Goal: Task Accomplishment & Management: Manage account settings

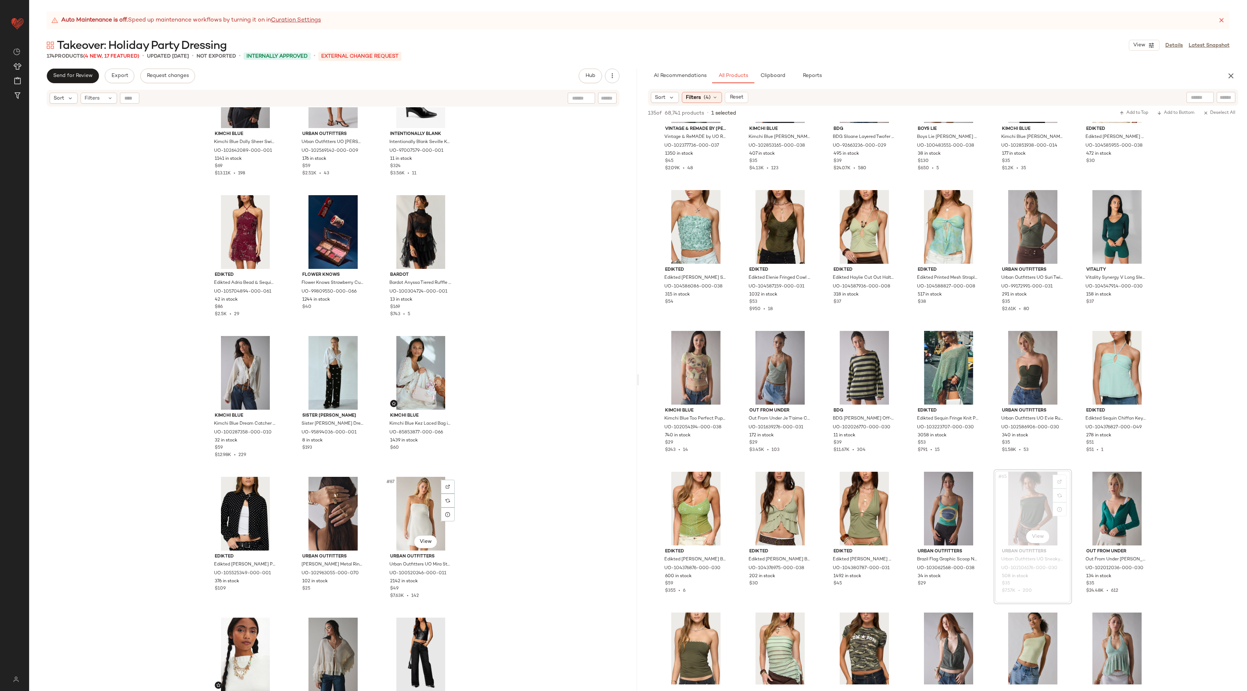
scroll to position [3581, 0]
click at [772, 81] on button "Clipboard" at bounding box center [772, 76] width 36 height 15
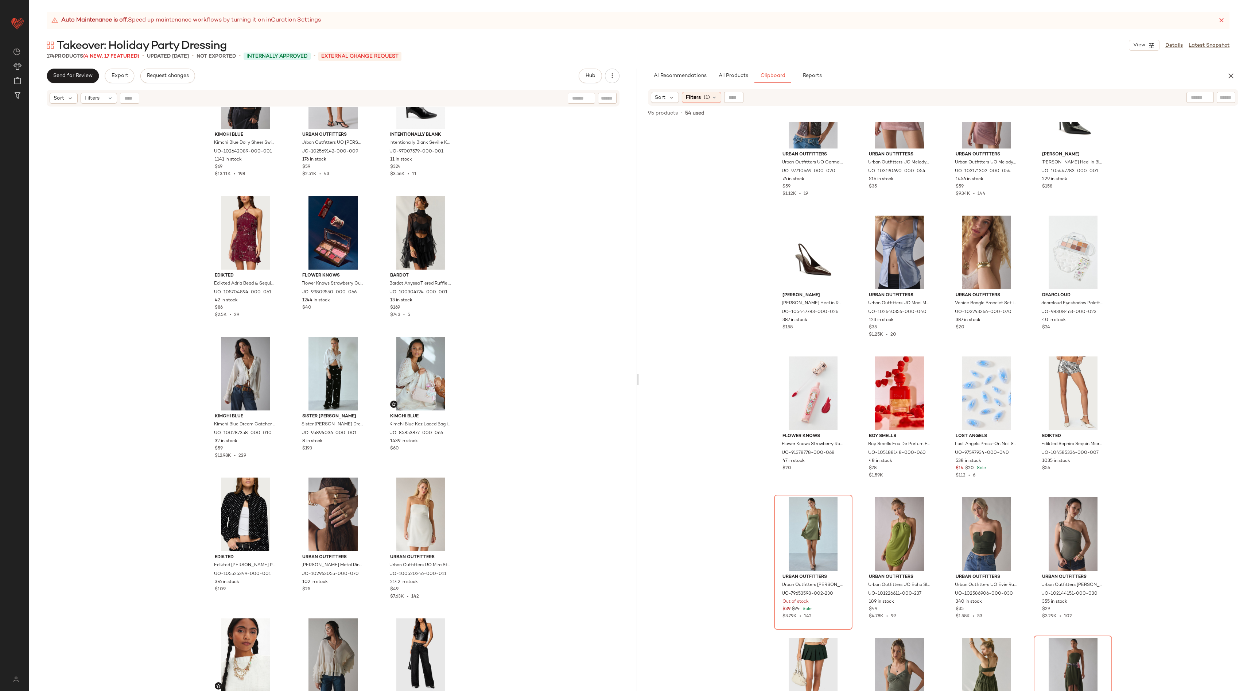
scroll to position [0, 0]
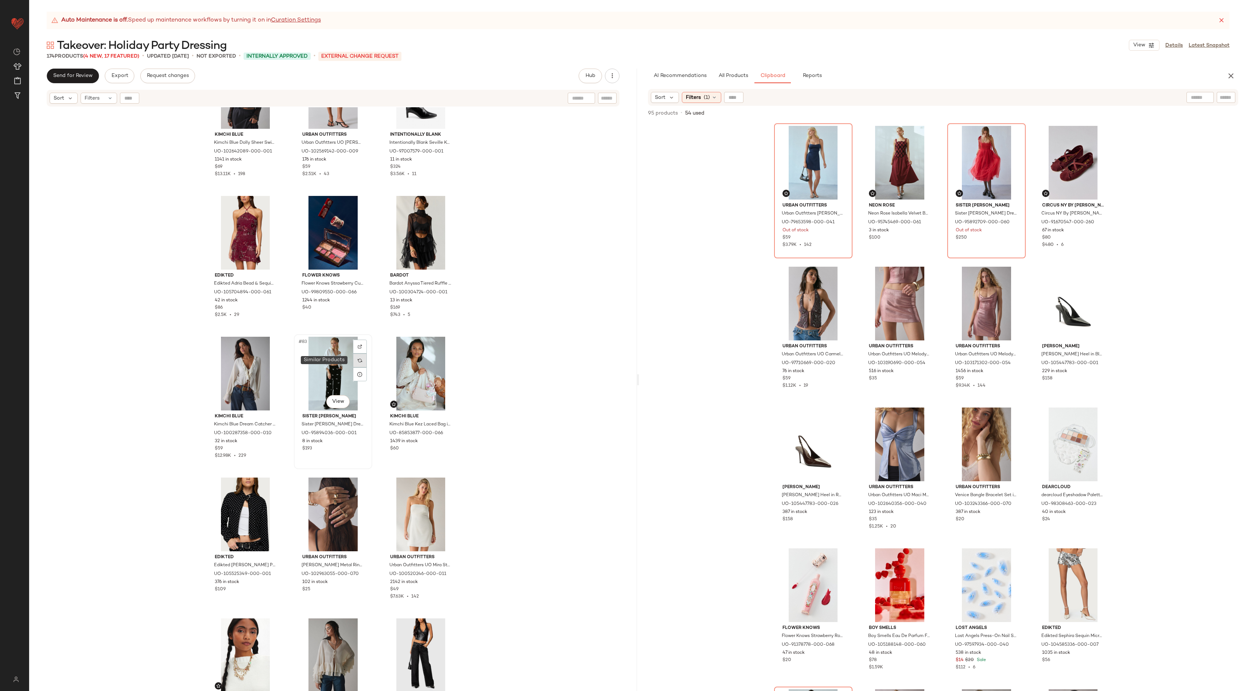
click at [353, 361] on div at bounding box center [360, 360] width 14 height 14
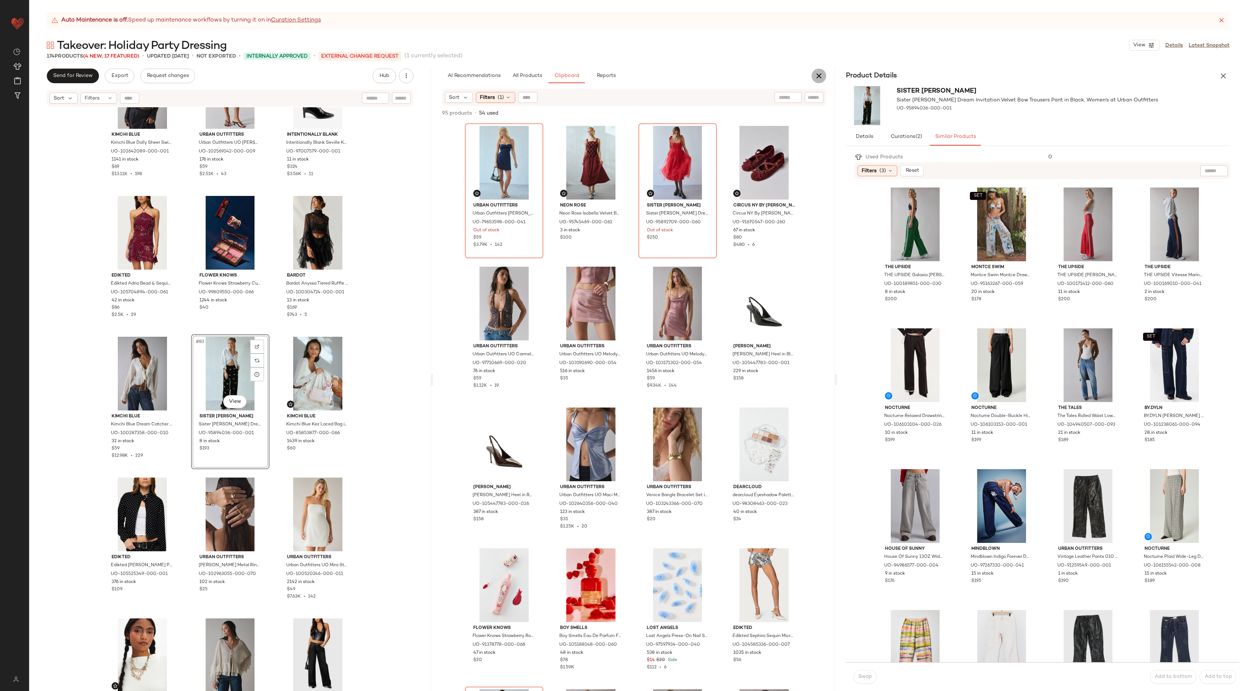
click at [820, 71] on icon "button" at bounding box center [819, 75] width 9 height 9
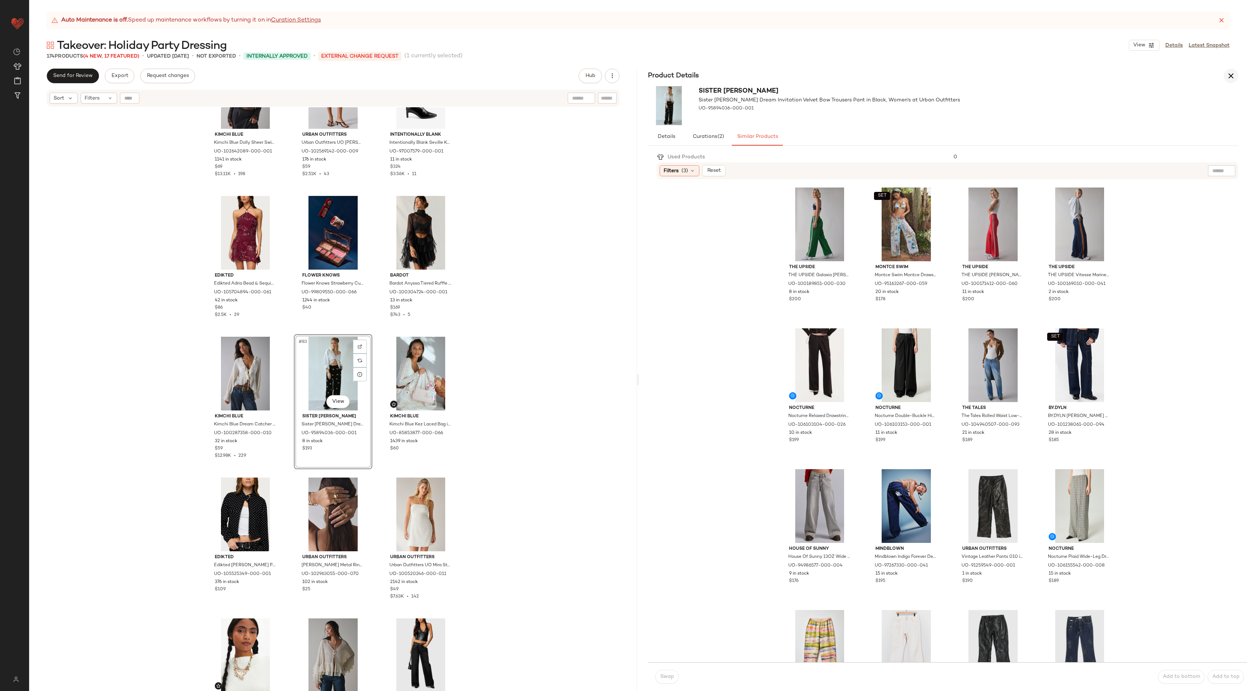
click at [1232, 82] on button "button" at bounding box center [1231, 76] width 15 height 15
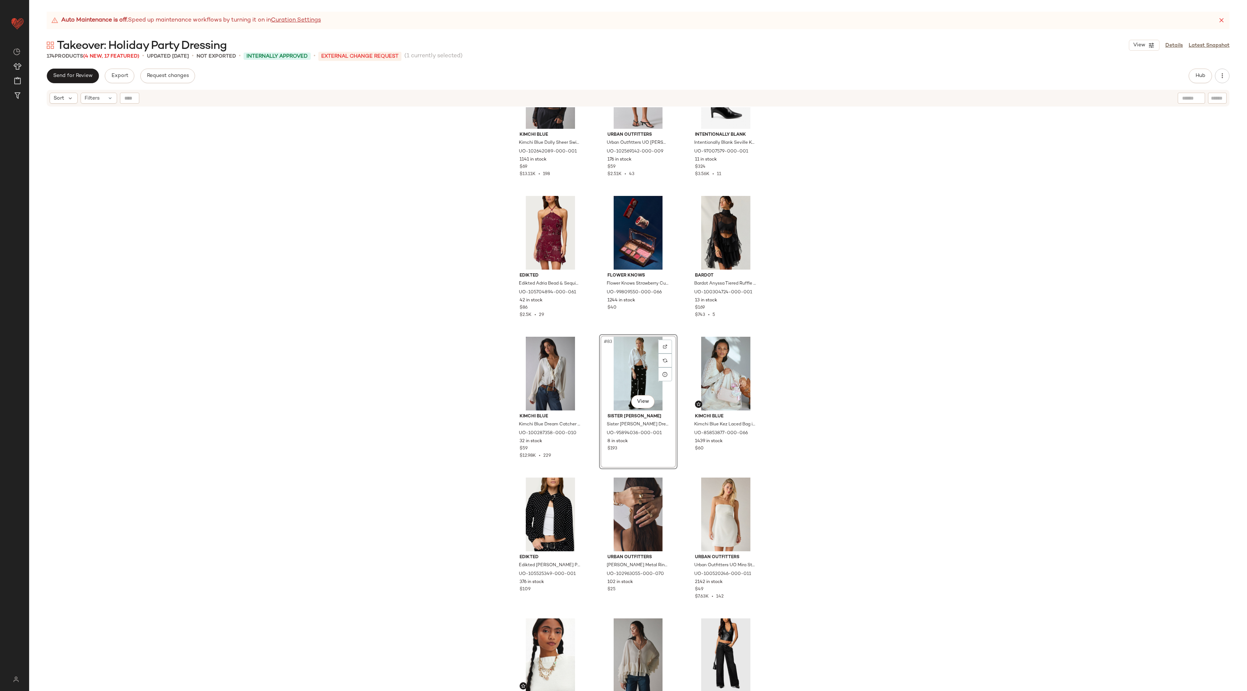
drag, startPoint x: 841, startPoint y: 410, endPoint x: 827, endPoint y: 409, distance: 13.9
click at [840, 410] on div "Kimchi Blue Kimchi Blue Dolly Sheer Swiss Dot Lace Trim Babydoll Blouse in Blac…" at bounding box center [638, 408] width 1218 height 602
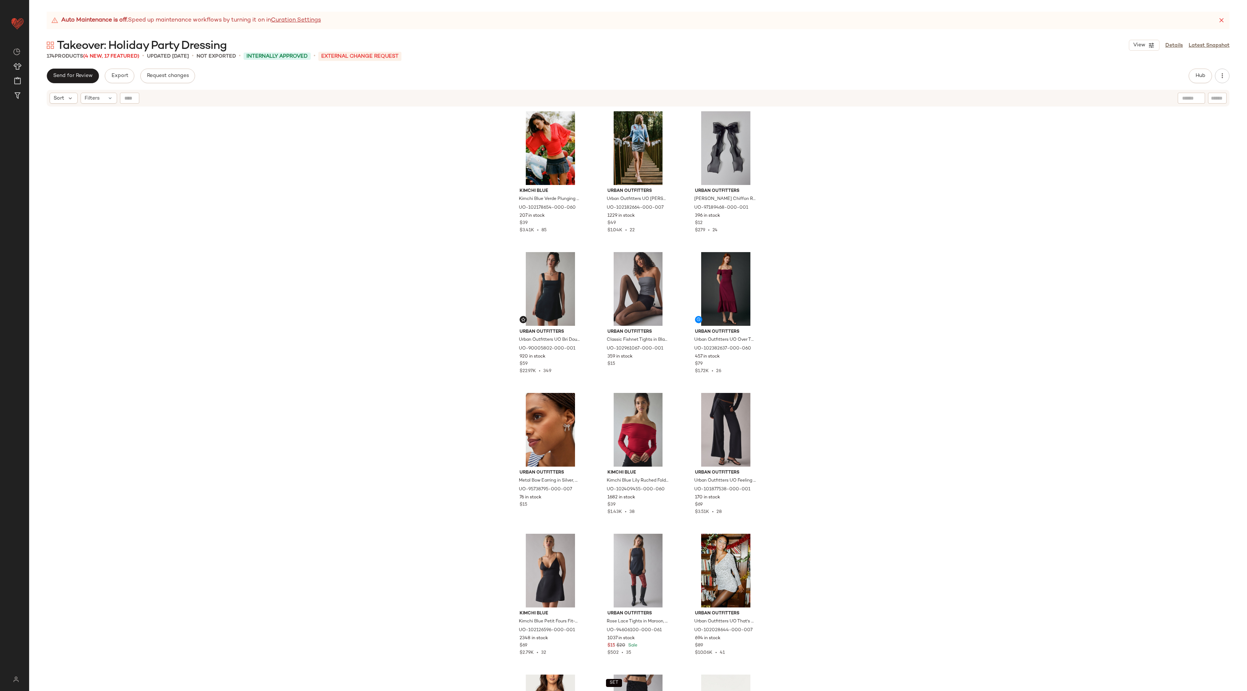
click at [1057, 436] on div "Kimchi Blue Kimchi Blue Verde Plunging Lace Trim Bell Sleeve Top in Red, Women'…" at bounding box center [638, 408] width 1218 height 602
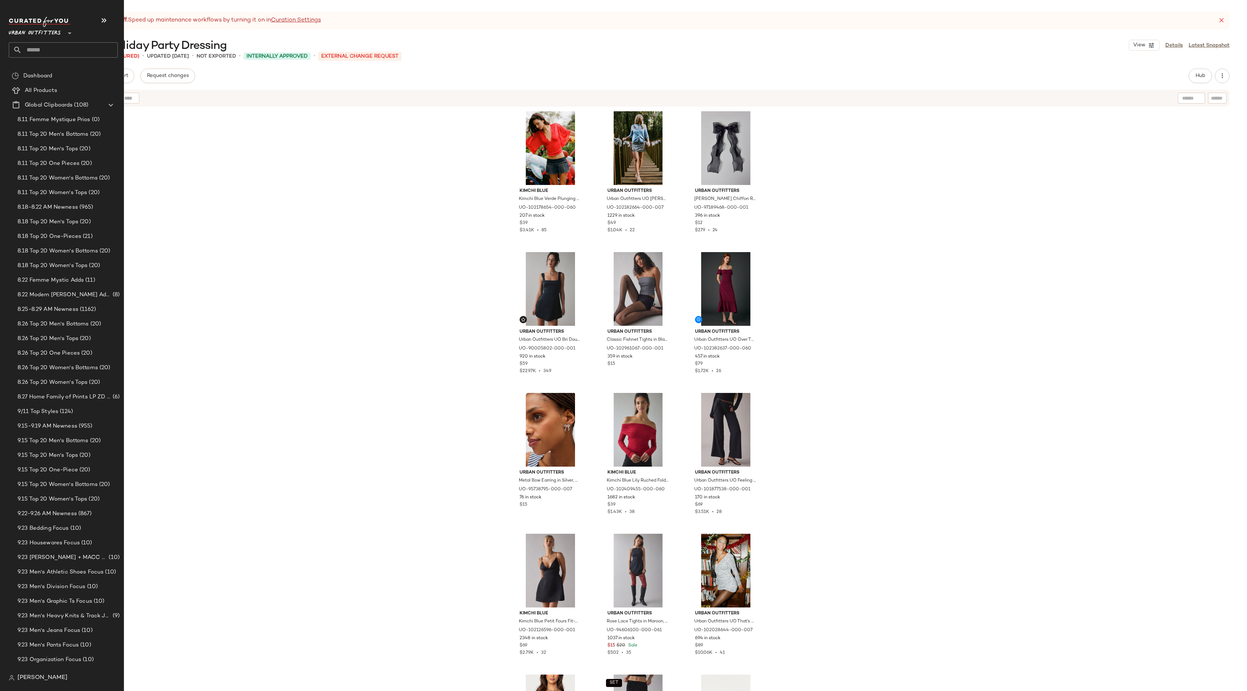
click at [43, 44] on input "text" at bounding box center [70, 49] width 96 height 15
type input "*******"
click at [64, 86] on span "Gifts + Gift Ideas" at bounding box center [79, 86] width 44 height 8
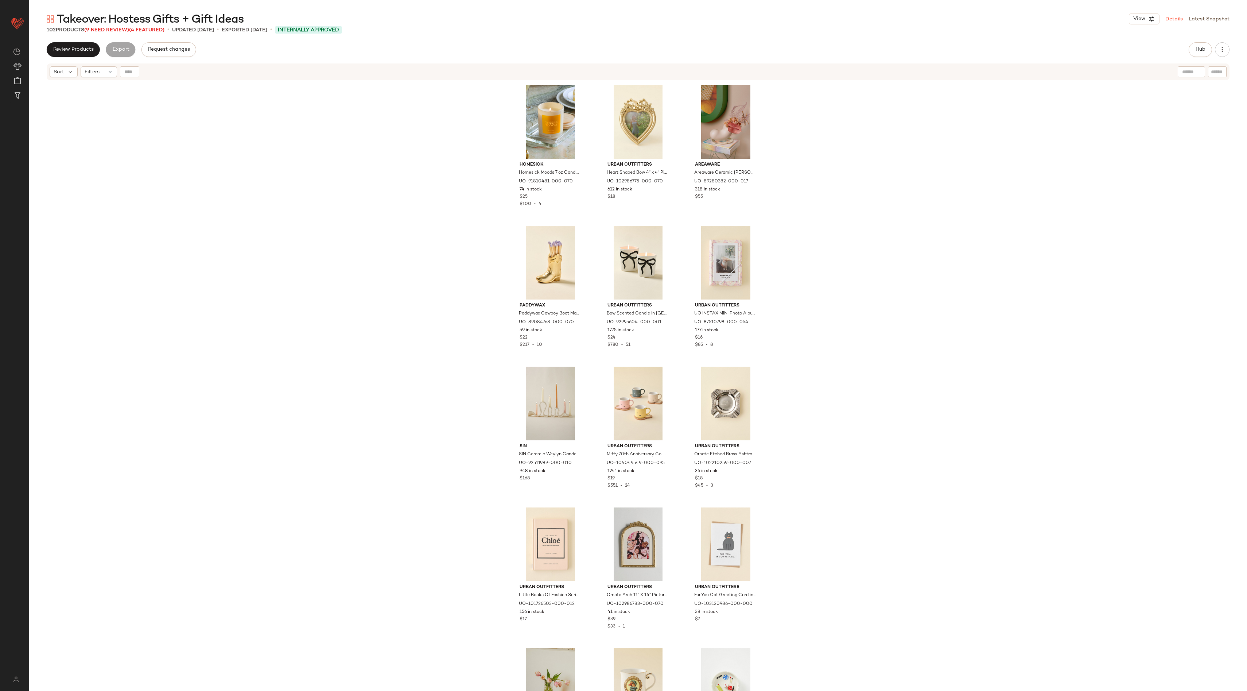
click at [1169, 19] on link "Details" at bounding box center [1174, 19] width 18 height 8
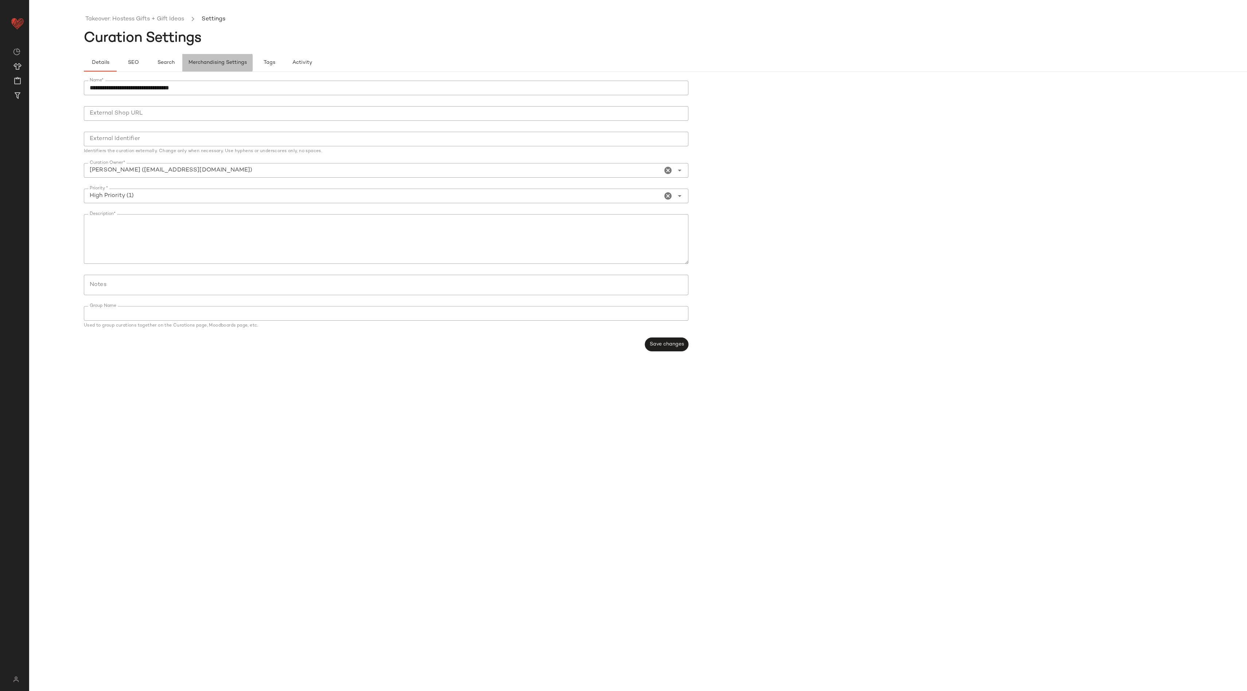
click at [209, 55] on button "Merchandising Settings" at bounding box center [217, 63] width 70 height 18
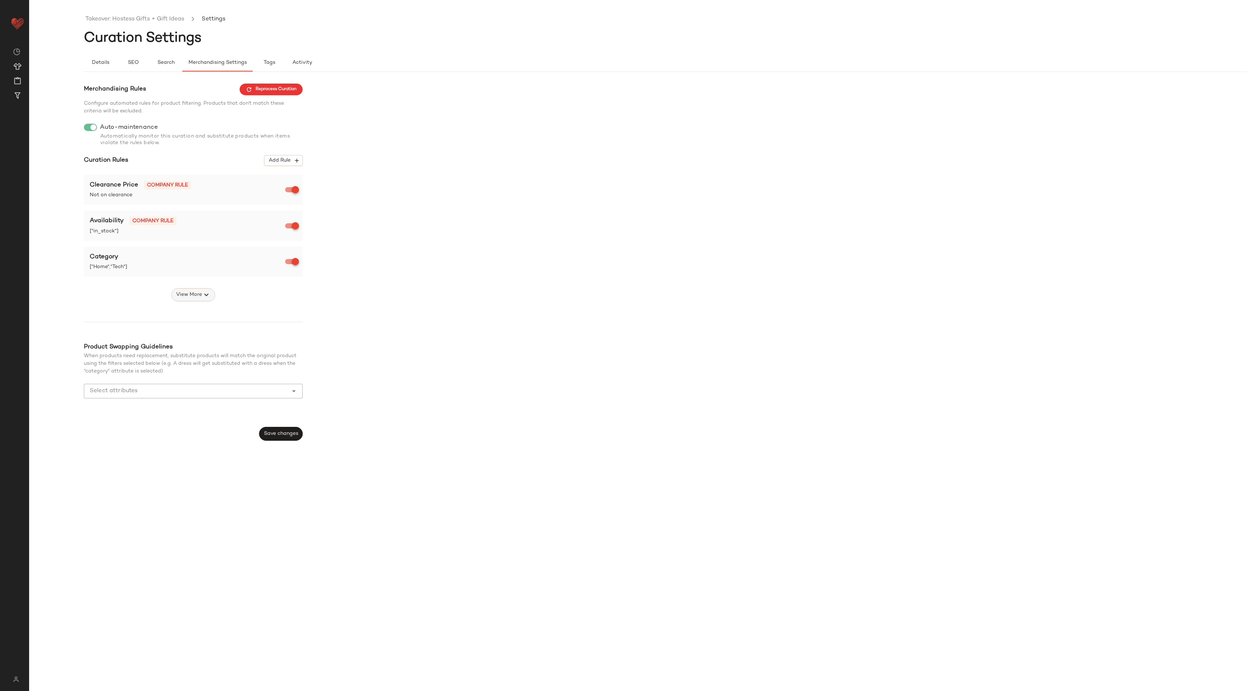
click at [197, 297] on span "View More" at bounding box center [189, 294] width 26 height 9
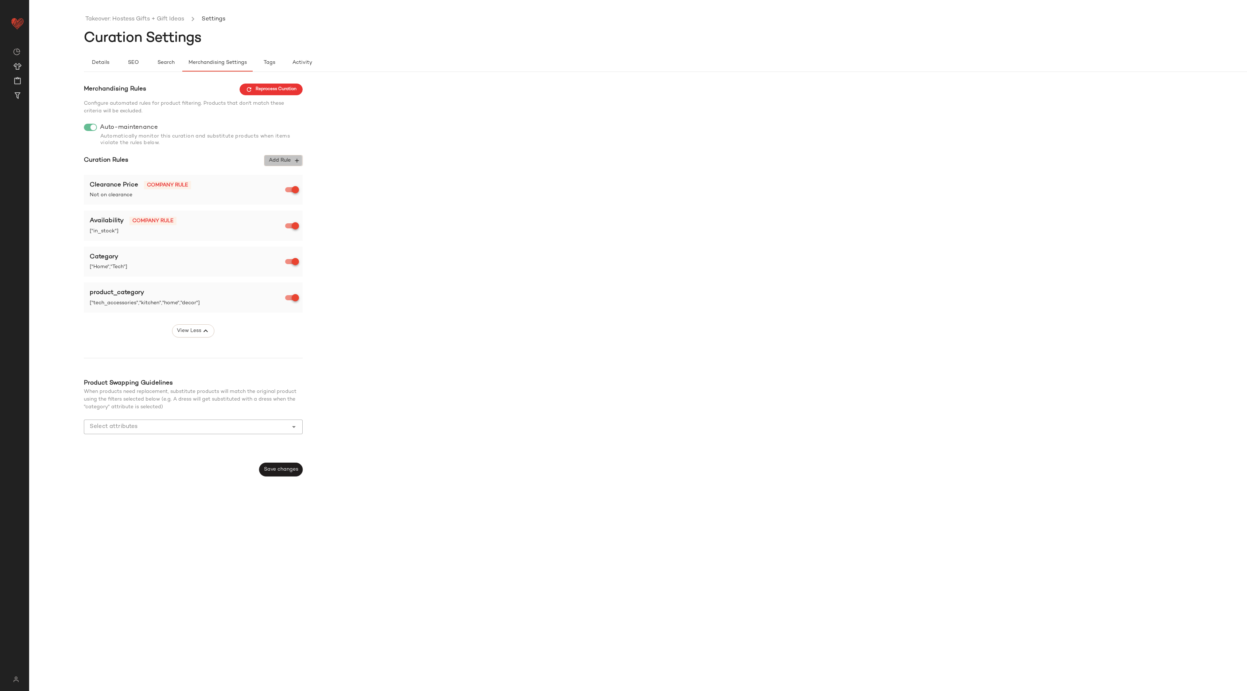
click at [287, 160] on span "Add Rule" at bounding box center [283, 160] width 30 height 7
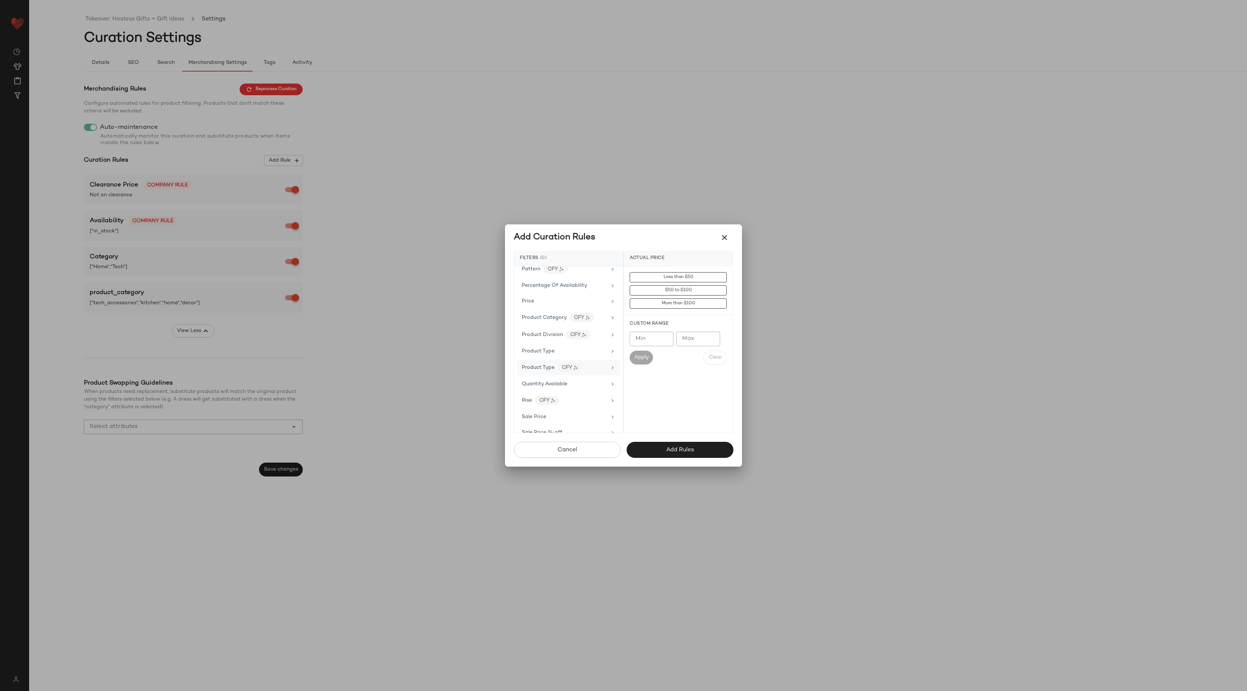
scroll to position [497, 0]
click at [571, 385] on div "CFY" at bounding box center [569, 381] width 25 height 9
click at [698, 277] on input "text" at bounding box center [682, 278] width 79 height 15
type input "****"
click at [644, 311] on div "ashtrays" at bounding box center [678, 312] width 109 height 18
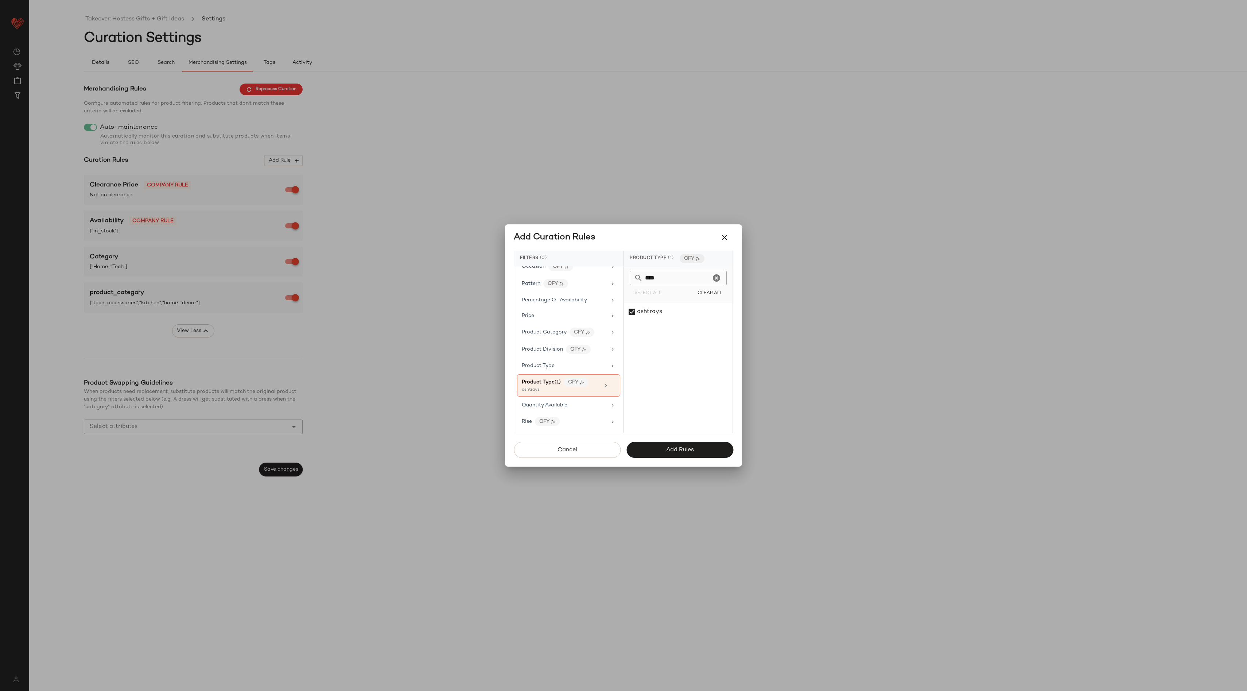
click at [716, 276] on icon "Clear" at bounding box center [716, 277] width 9 height 9
type input "*"
click at [610, 386] on icon at bounding box center [612, 385] width 5 height 5
click at [562, 335] on div "Product Category" at bounding box center [544, 332] width 45 height 8
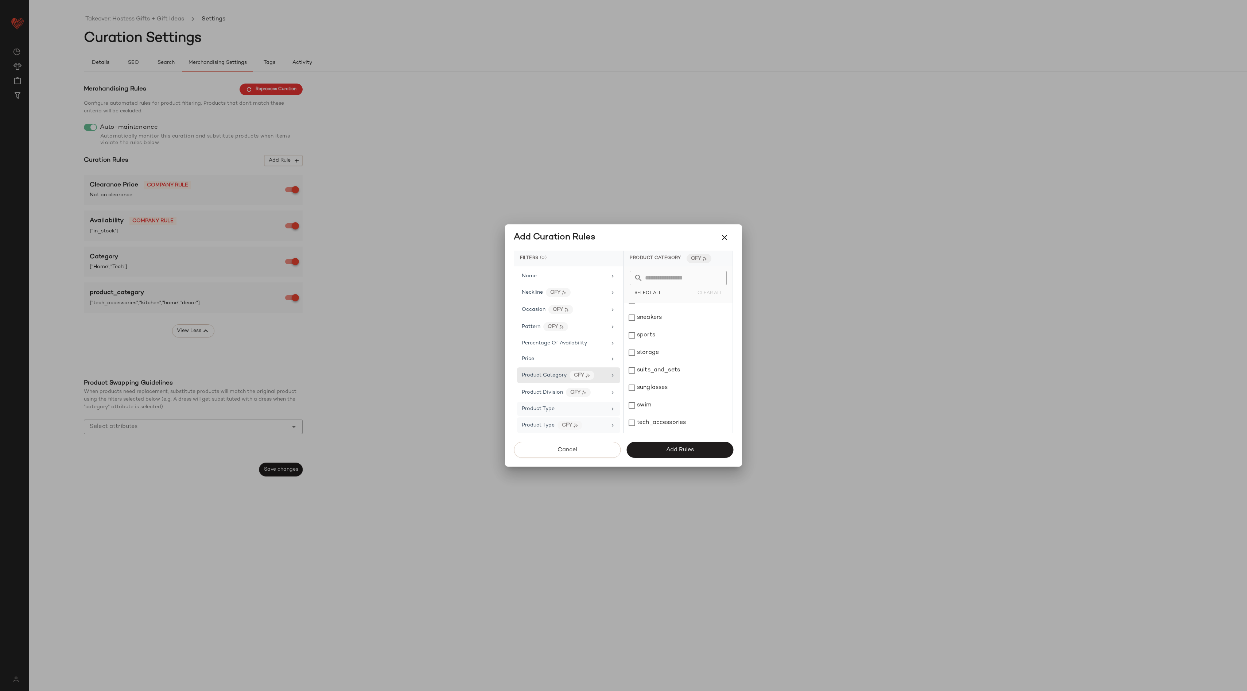
click at [584, 404] on div "Product Type" at bounding box center [568, 408] width 103 height 14
click at [725, 230] on button "button" at bounding box center [725, 238] width 18 height 18
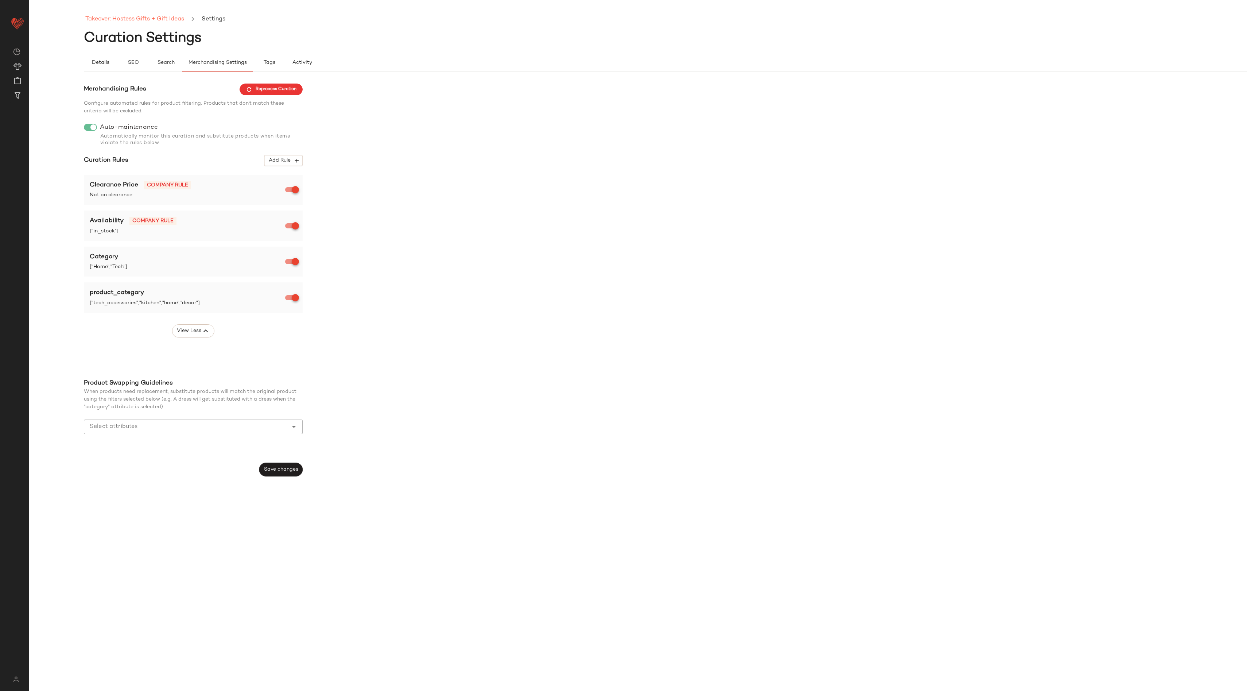
click at [135, 18] on link "Takeover: Hostess Gifts + Gift Ideas" at bounding box center [134, 19] width 99 height 9
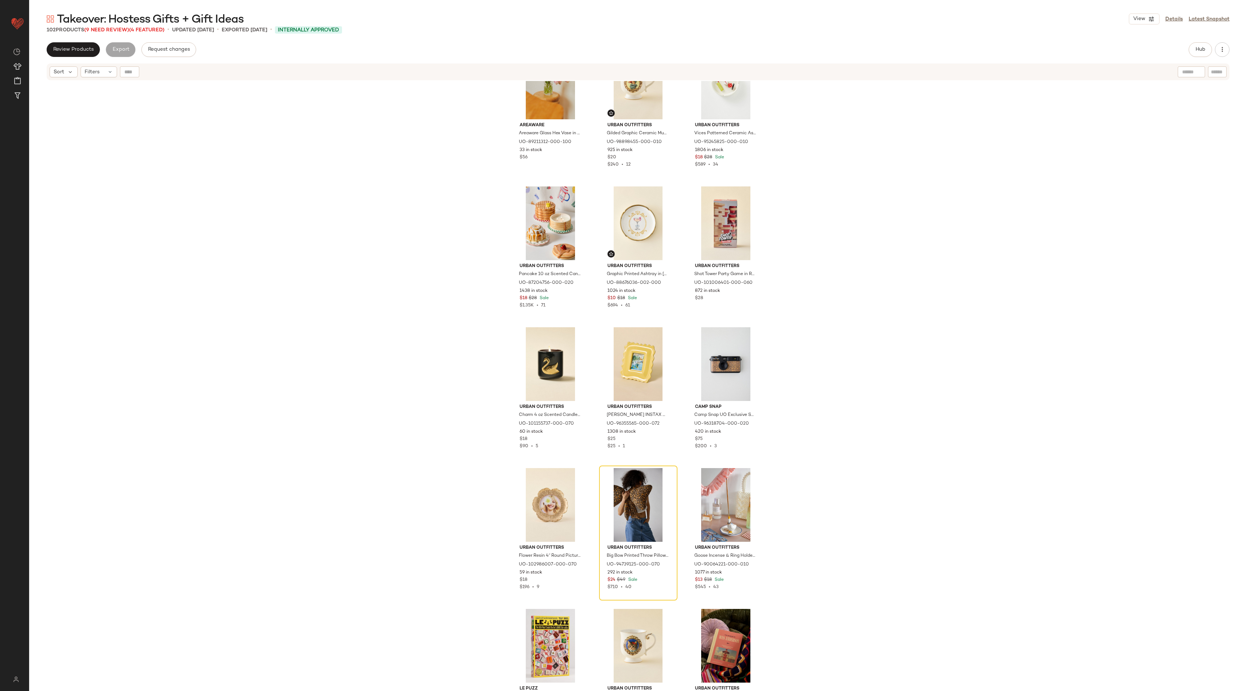
scroll to position [603, 0]
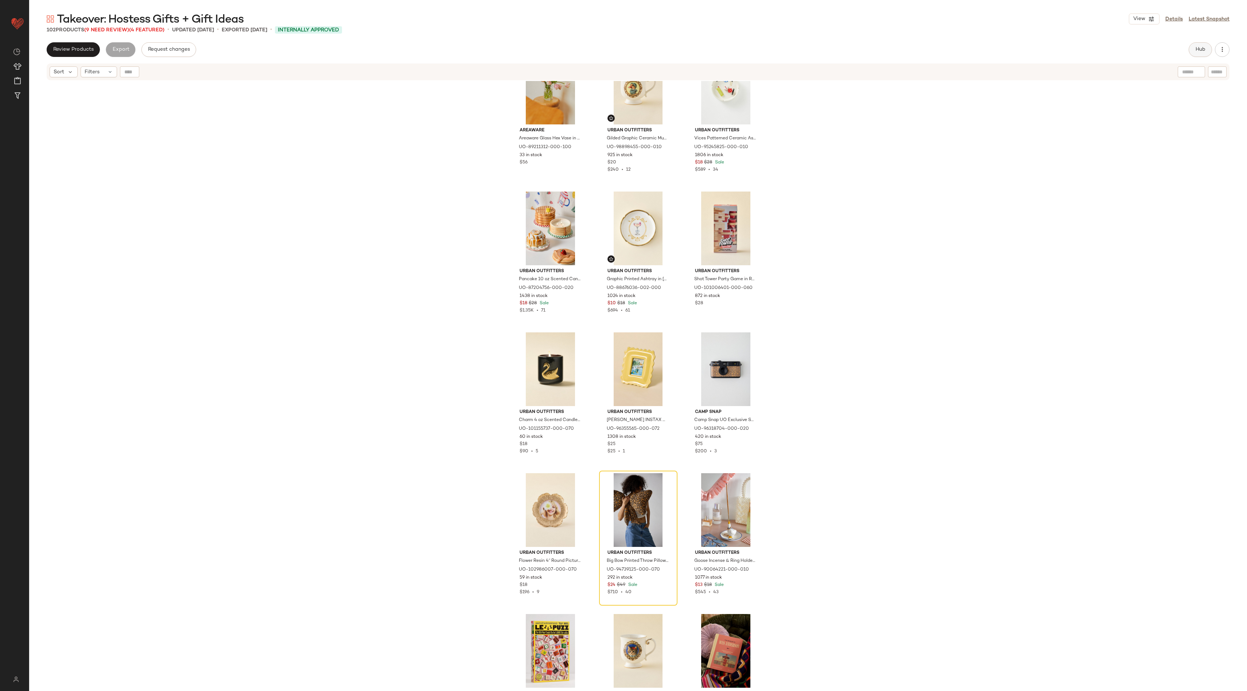
click at [1198, 54] on button "Hub" at bounding box center [1200, 49] width 23 height 15
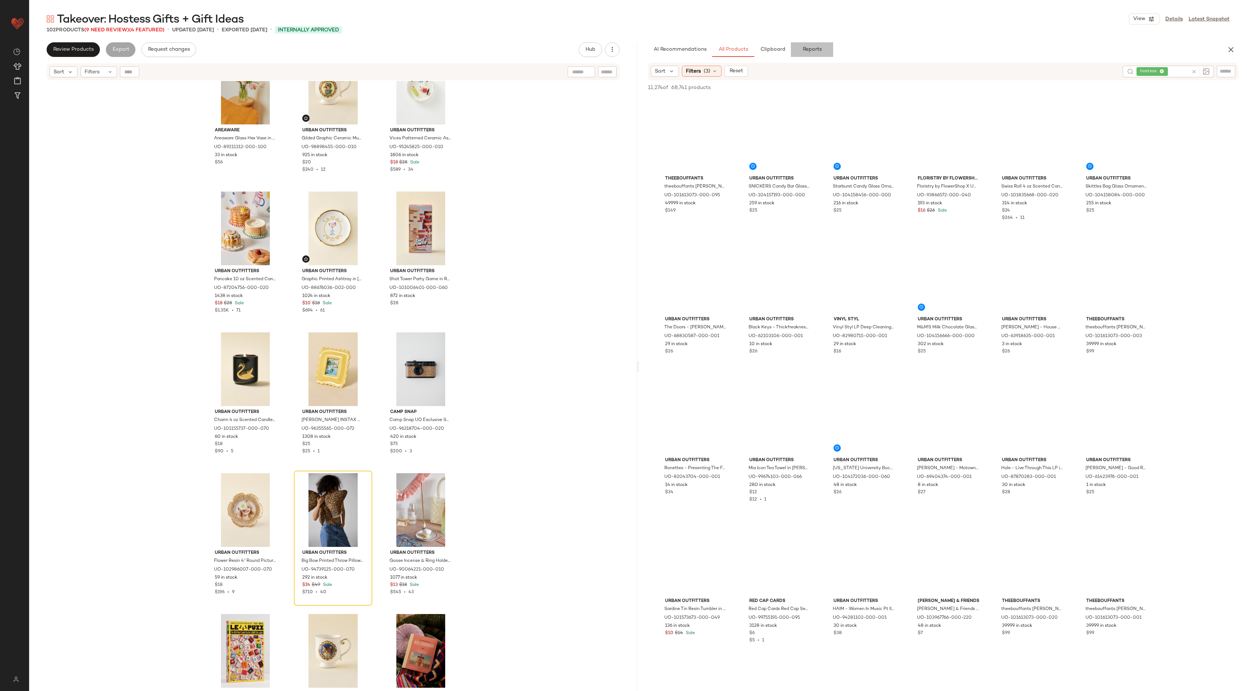
click at [808, 51] on span "Reports" at bounding box center [811, 50] width 19 height 6
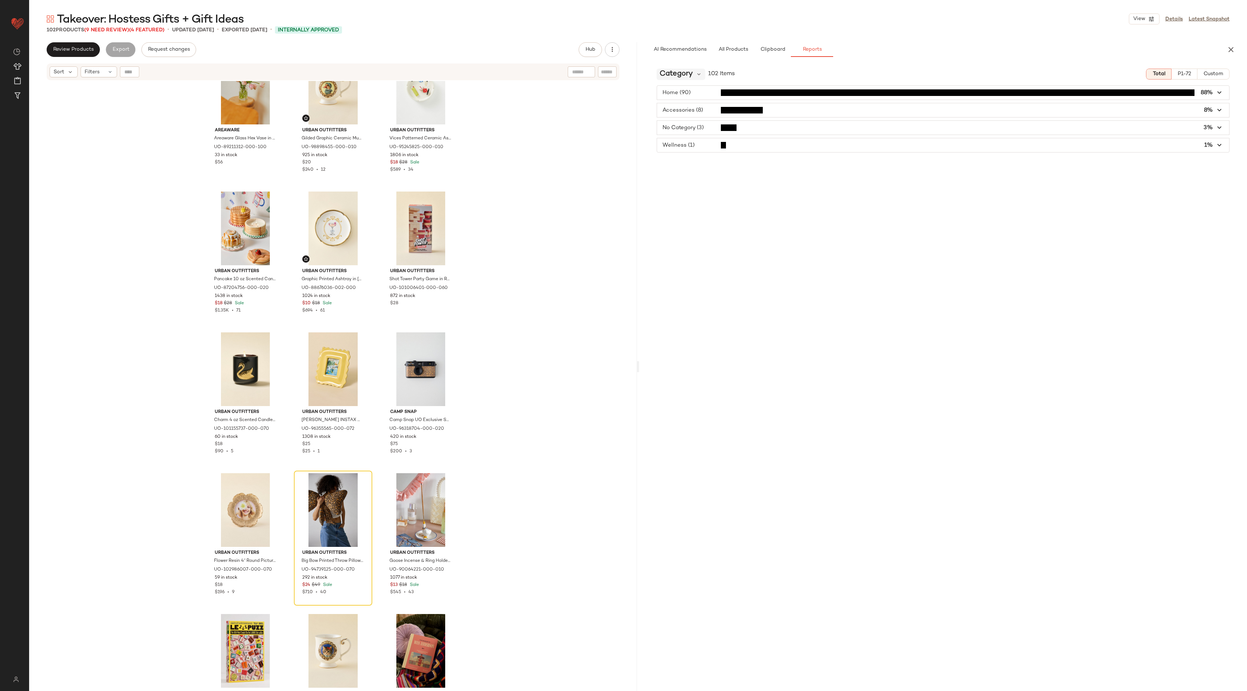
click at [691, 70] on span "Category" at bounding box center [676, 74] width 33 height 11
click at [714, 153] on div "Product Category CFY" at bounding box center [703, 152] width 81 height 9
click at [719, 73] on span "Product Category" at bounding box center [691, 74] width 63 height 11
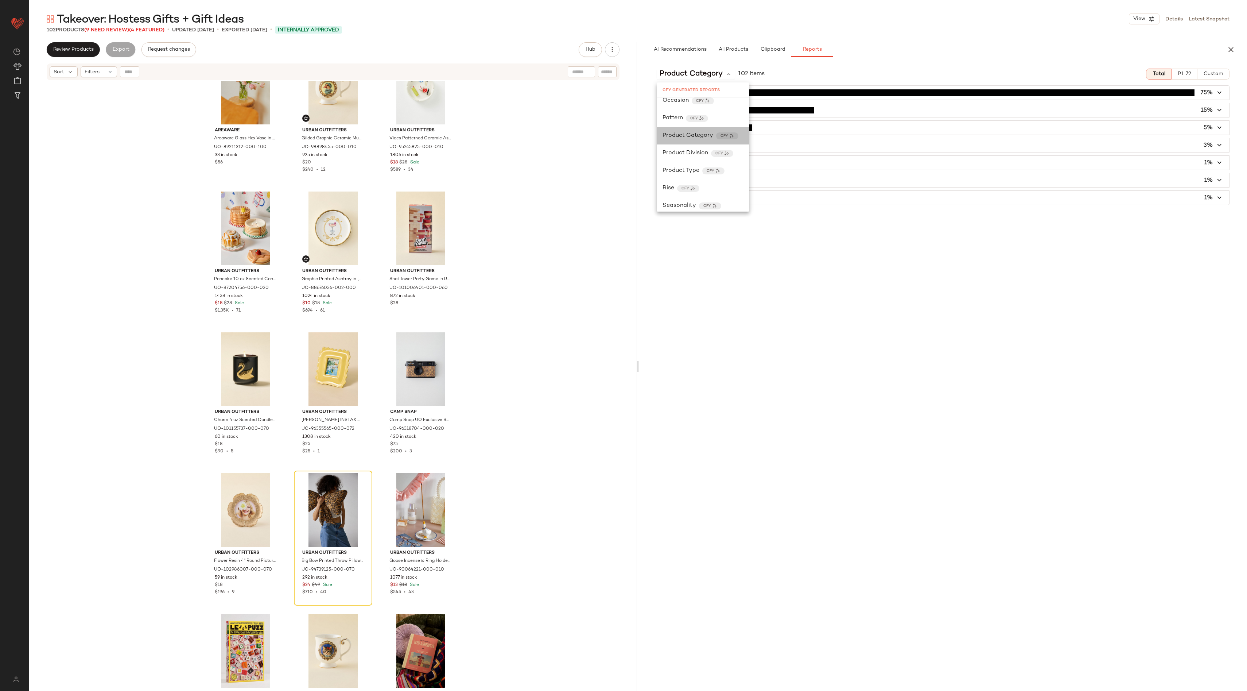
click at [712, 133] on span "Product Category" at bounding box center [688, 135] width 51 height 9
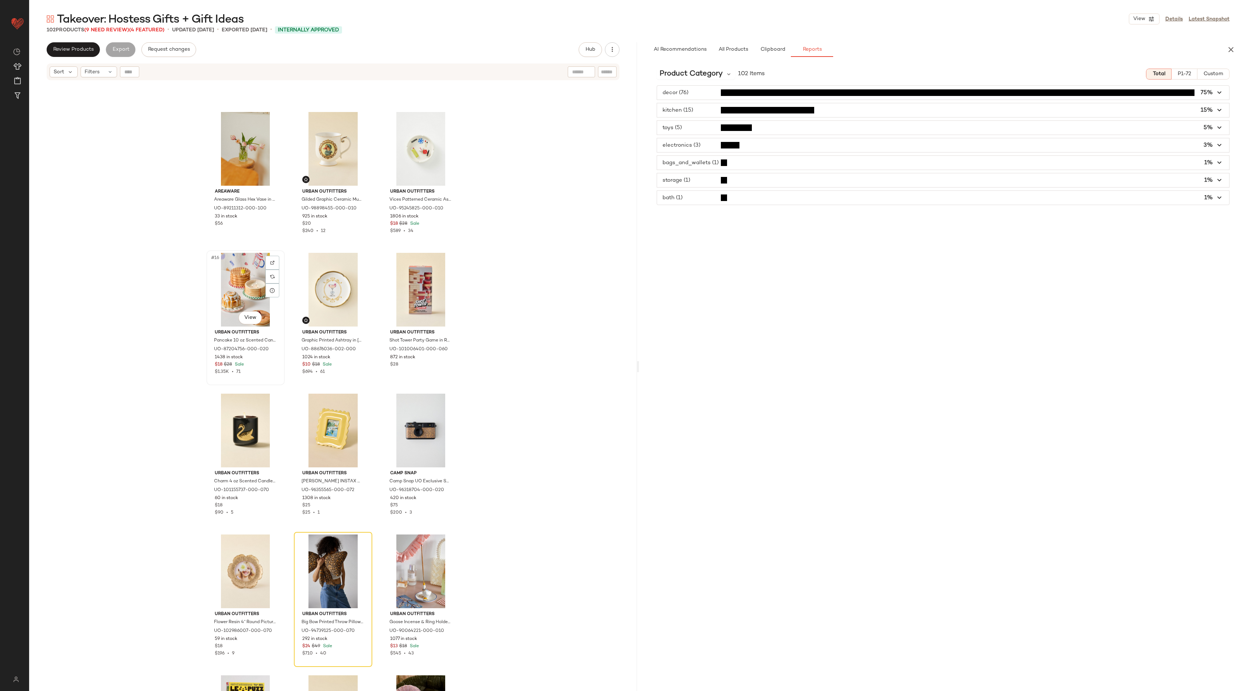
scroll to position [537, 0]
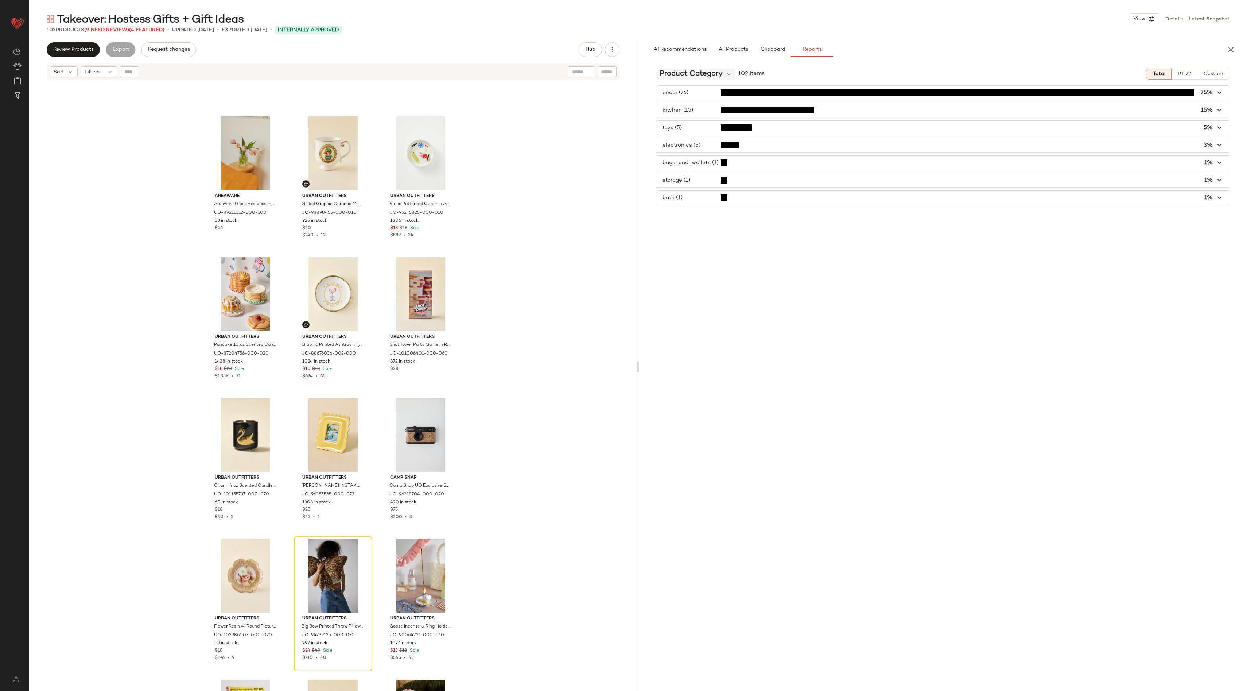
click at [706, 71] on span "Product Category" at bounding box center [691, 74] width 63 height 11
click at [715, 189] on div "Product Type CFY" at bounding box center [703, 183] width 93 height 18
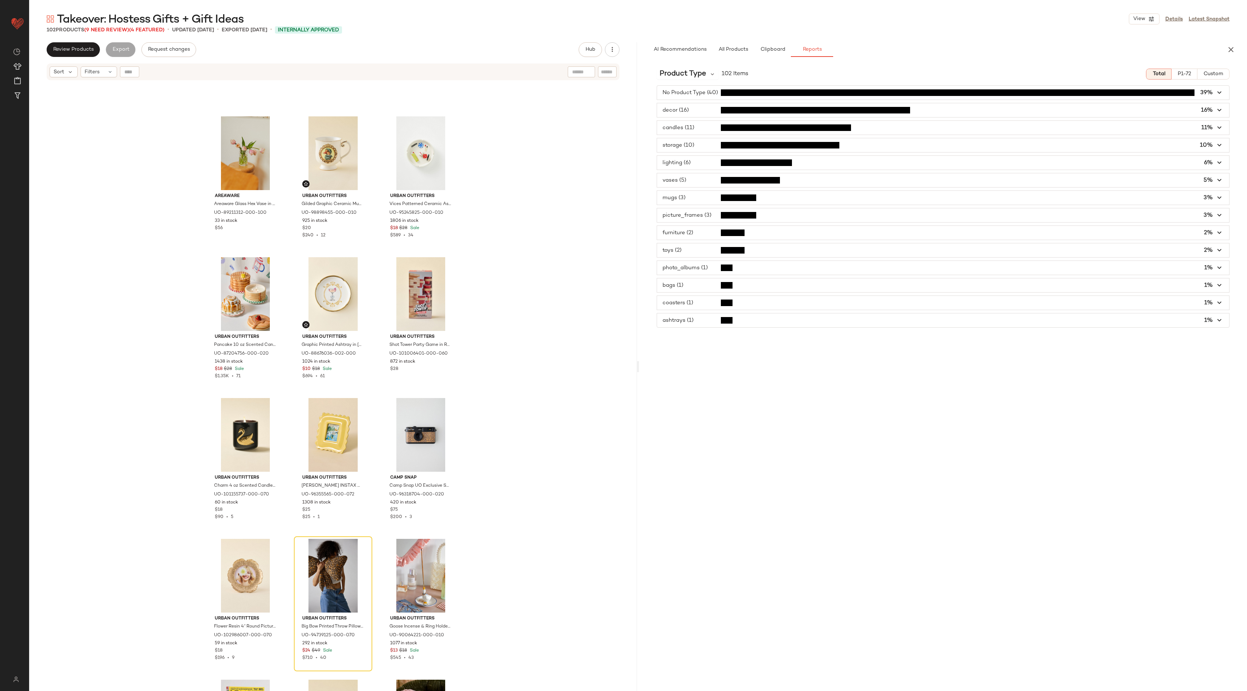
click at [812, 87] on span "button" at bounding box center [943, 93] width 572 height 14
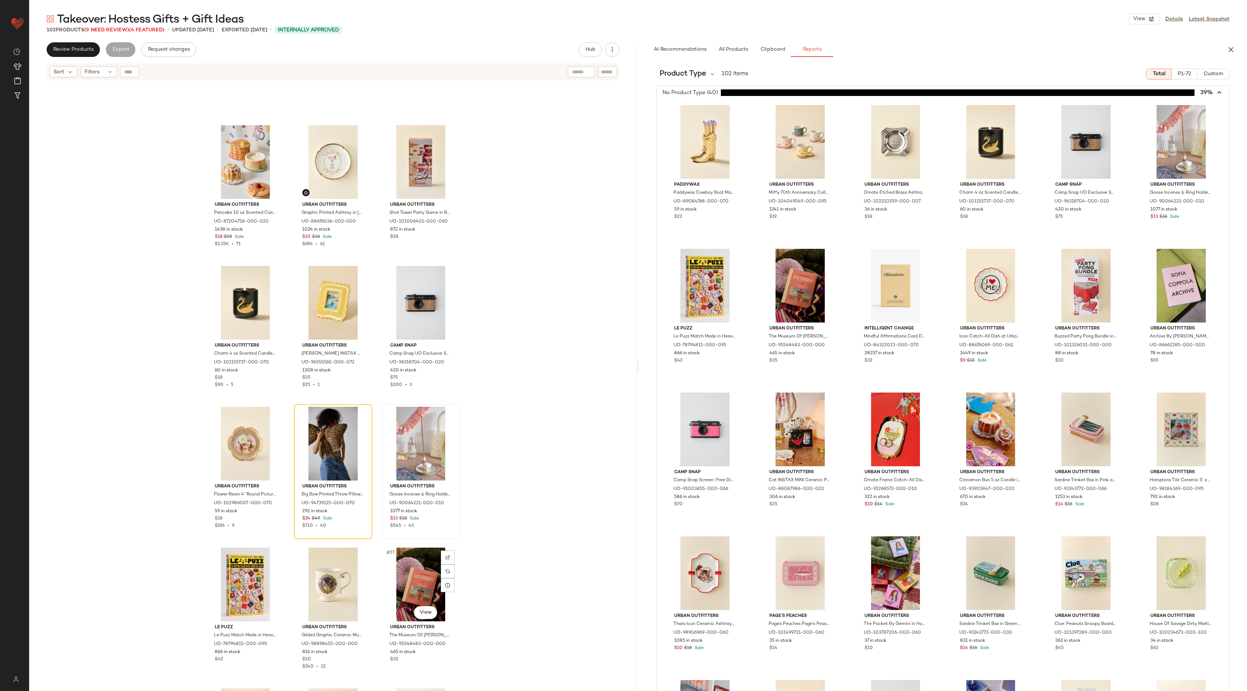
scroll to position [667, 0]
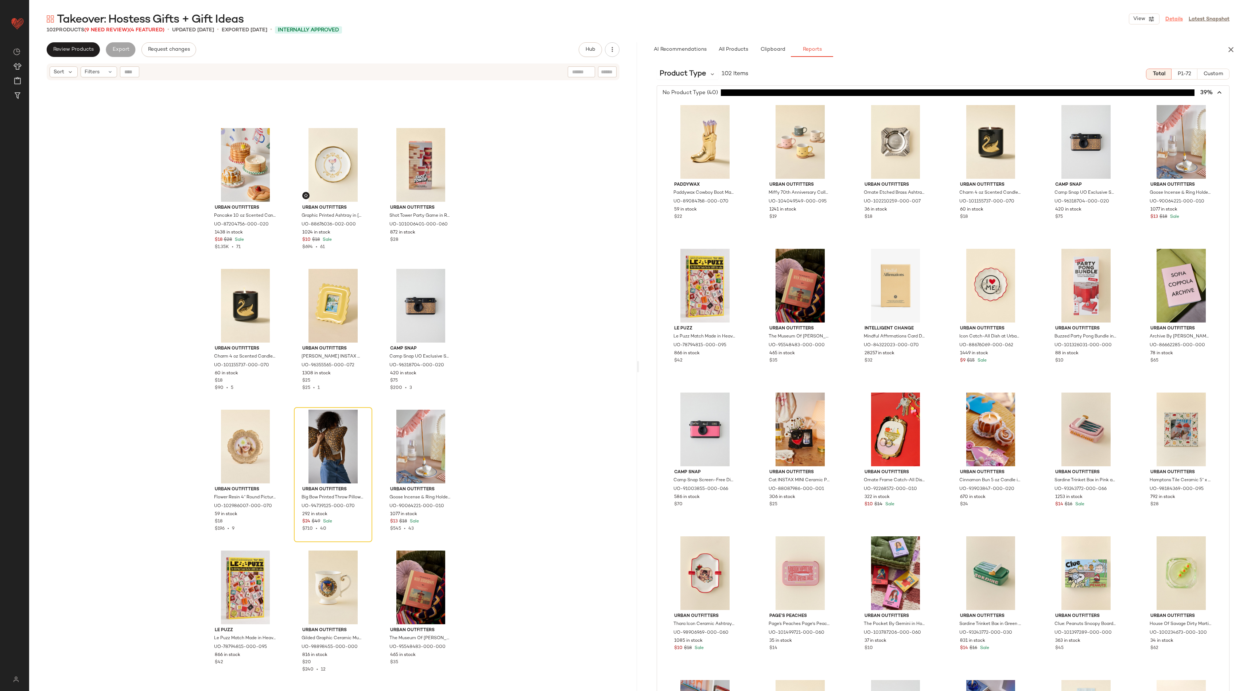
click at [1177, 17] on link "Details" at bounding box center [1174, 19] width 18 height 8
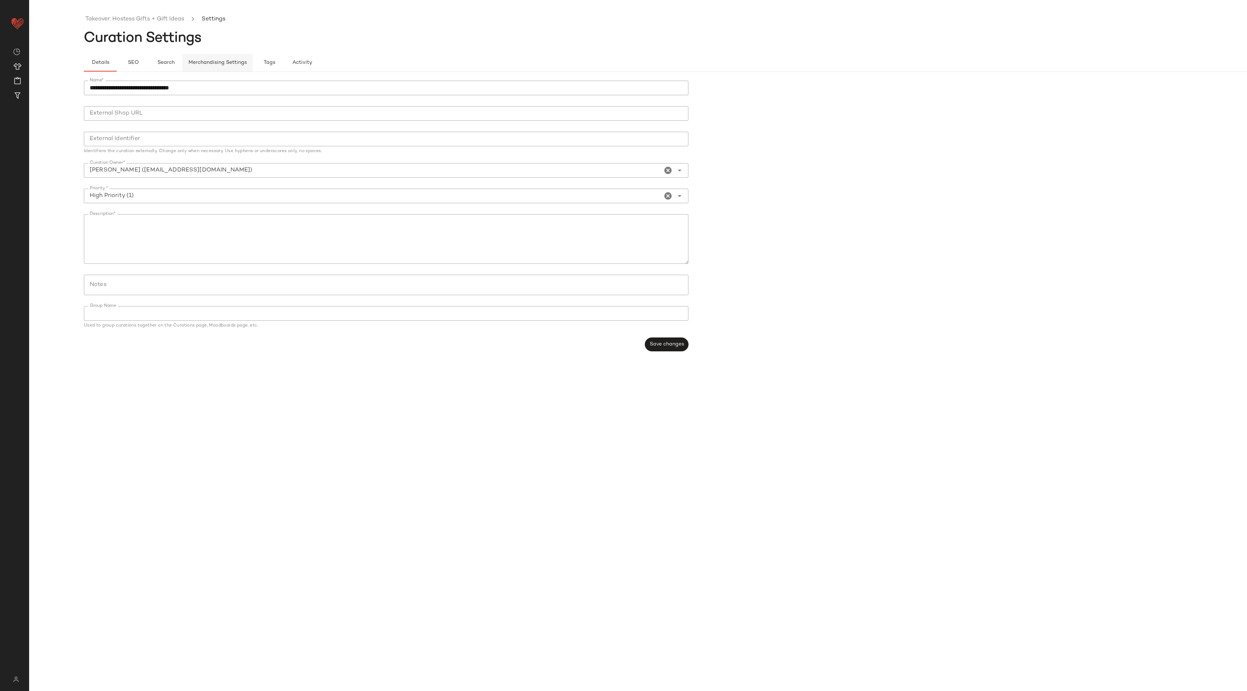
click at [232, 63] on span "Merchandising Settings" at bounding box center [217, 63] width 59 height 6
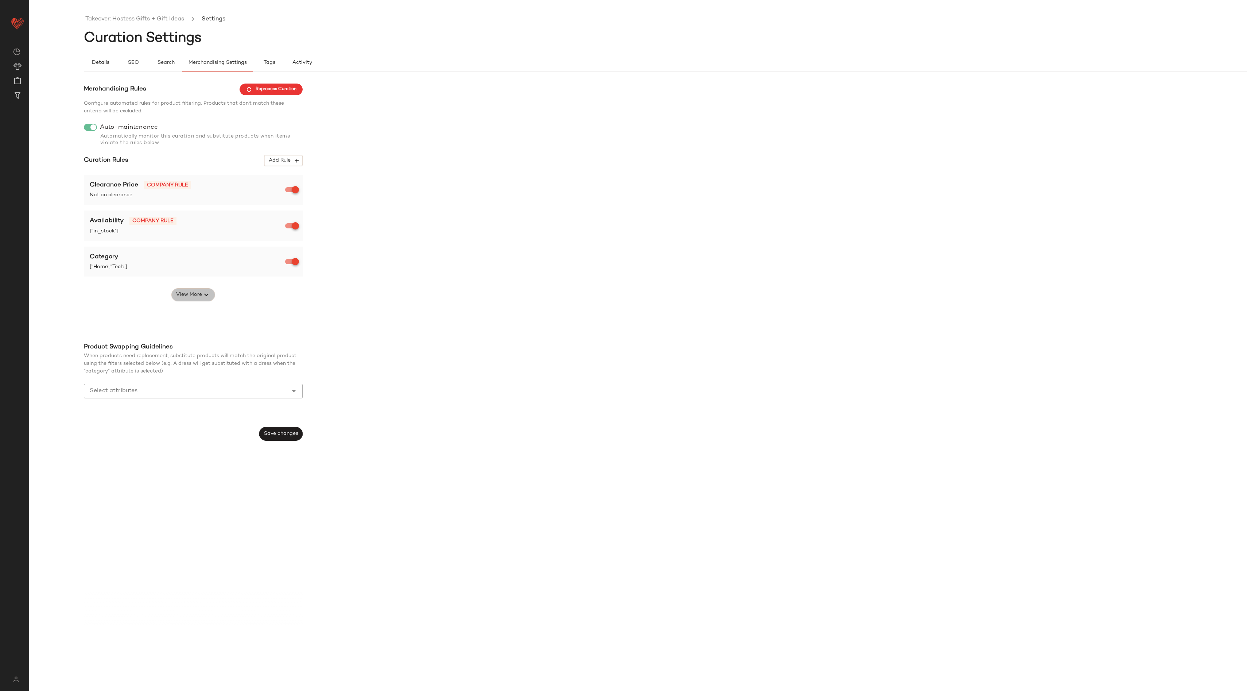
click at [193, 294] on span "View More" at bounding box center [189, 294] width 26 height 9
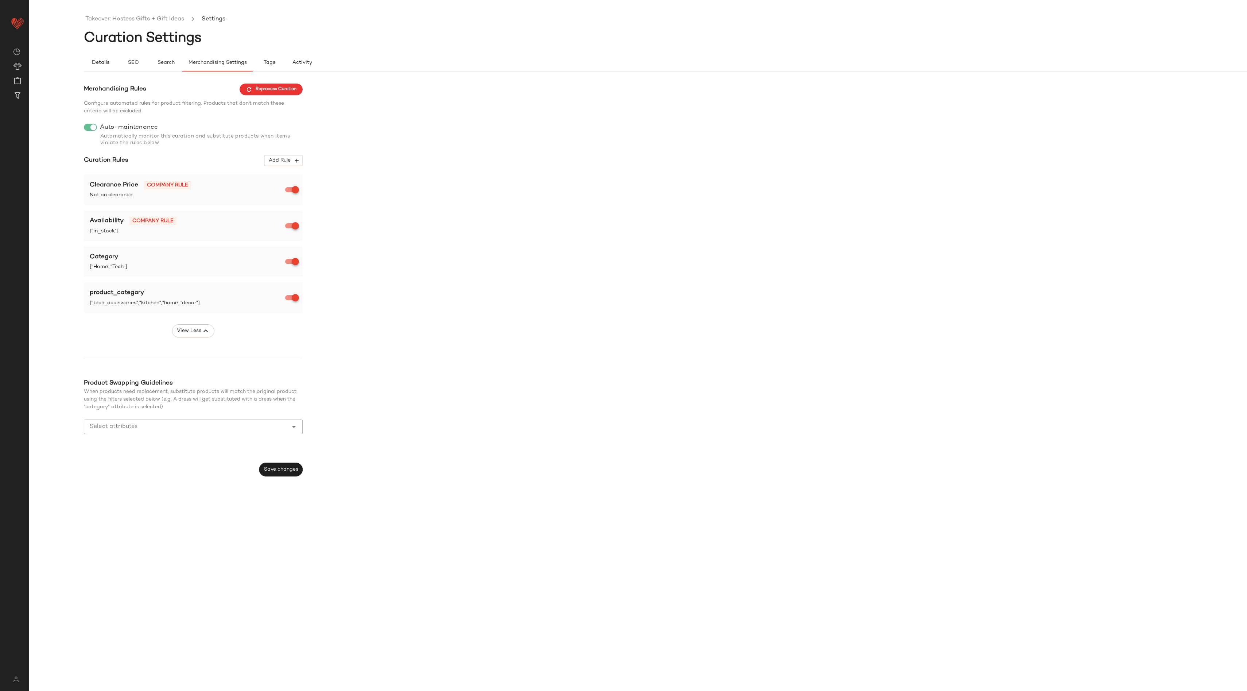
click at [158, 11] on main "Takeover: Hostess Gifts + Gift Ideas Settings Curation Settings Details SEO Sea…" at bounding box center [623, 345] width 1247 height 691
click at [159, 20] on link "Takeover: Hostess Gifts + Gift Ideas" at bounding box center [134, 19] width 99 height 9
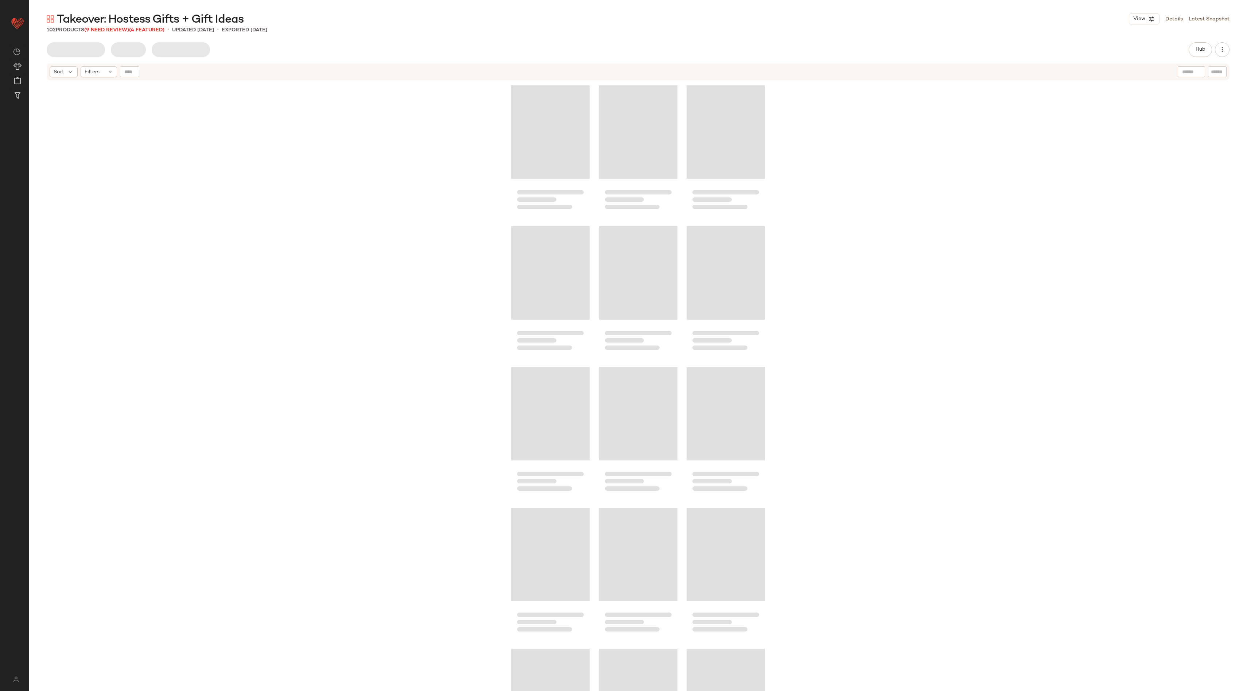
scroll to position [569, 0]
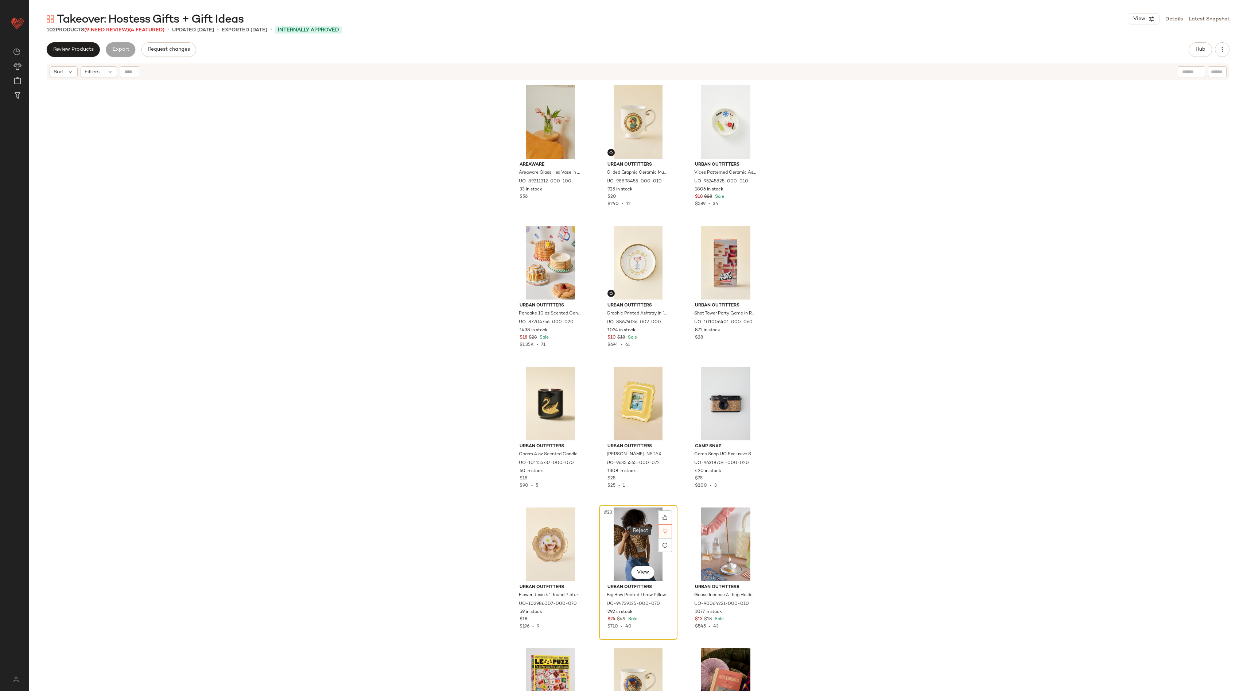
click at [663, 534] on div at bounding box center [665, 531] width 14 height 14
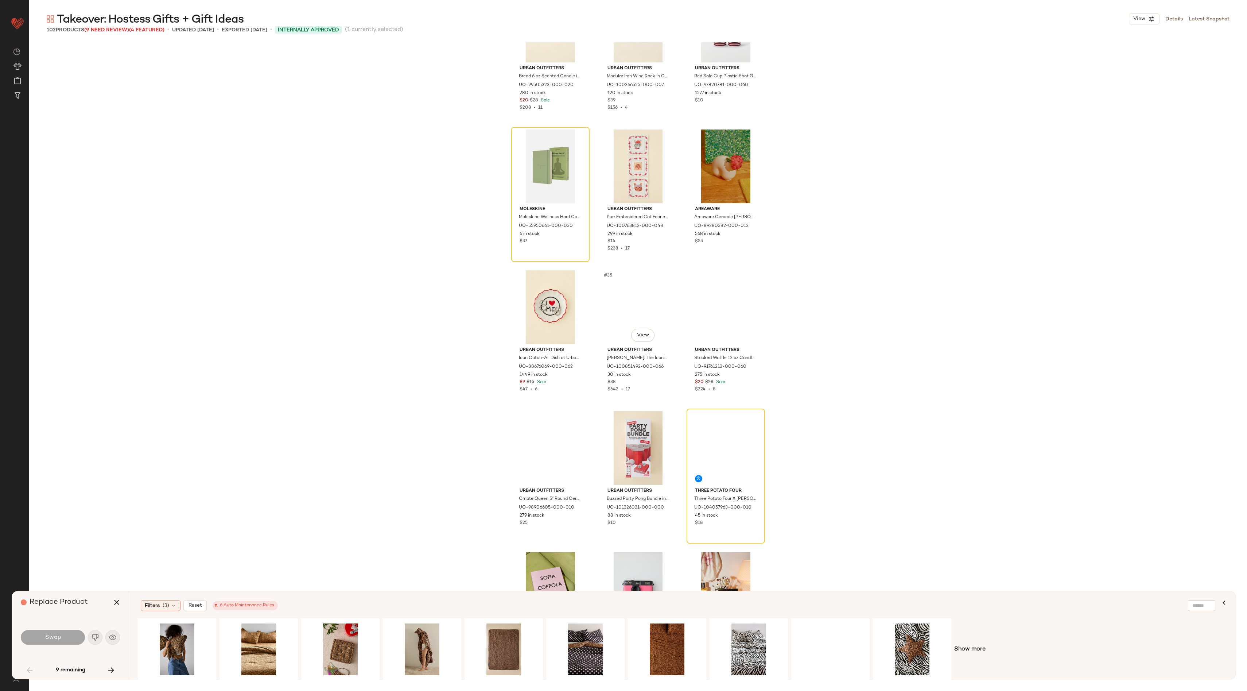
scroll to position [1332, 0]
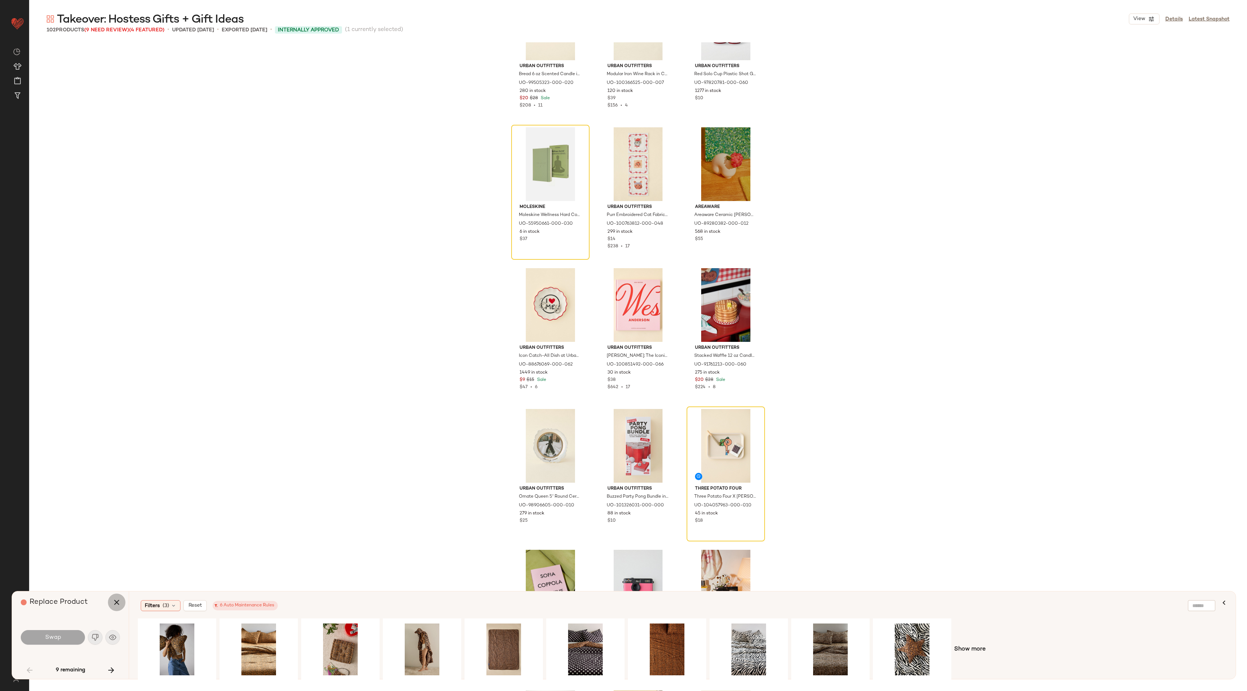
click at [121, 602] on button "button" at bounding box center [117, 602] width 18 height 18
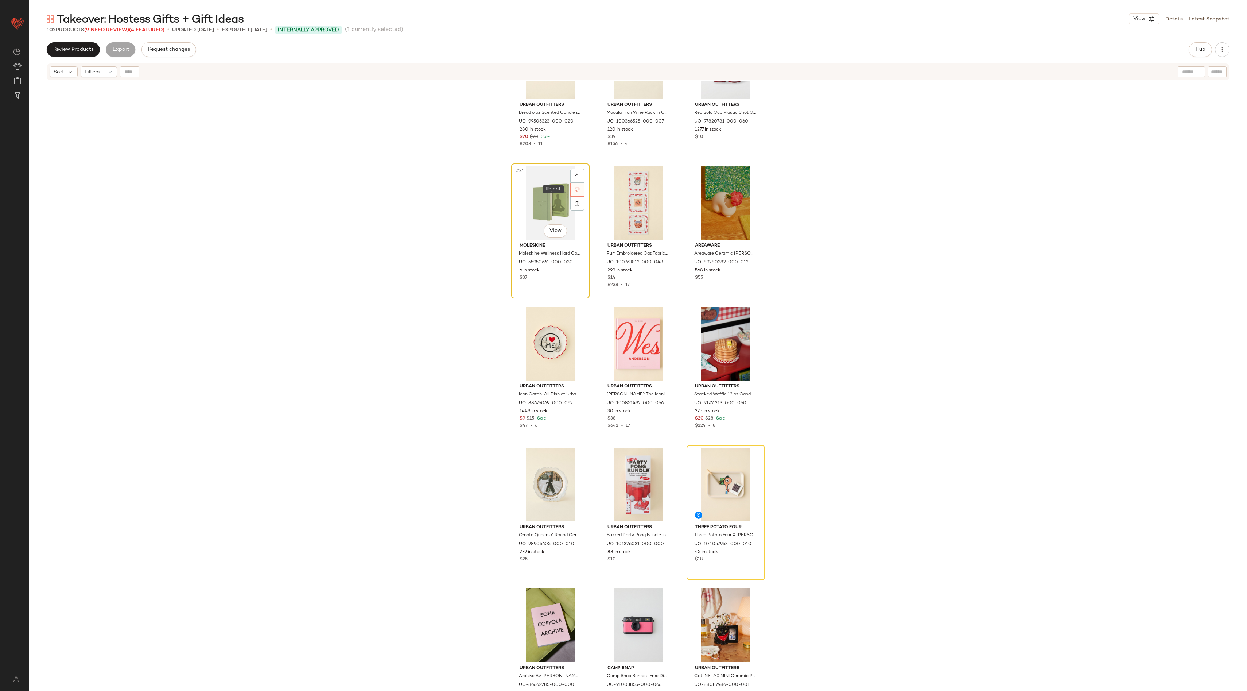
click at [571, 189] on div at bounding box center [577, 190] width 14 height 14
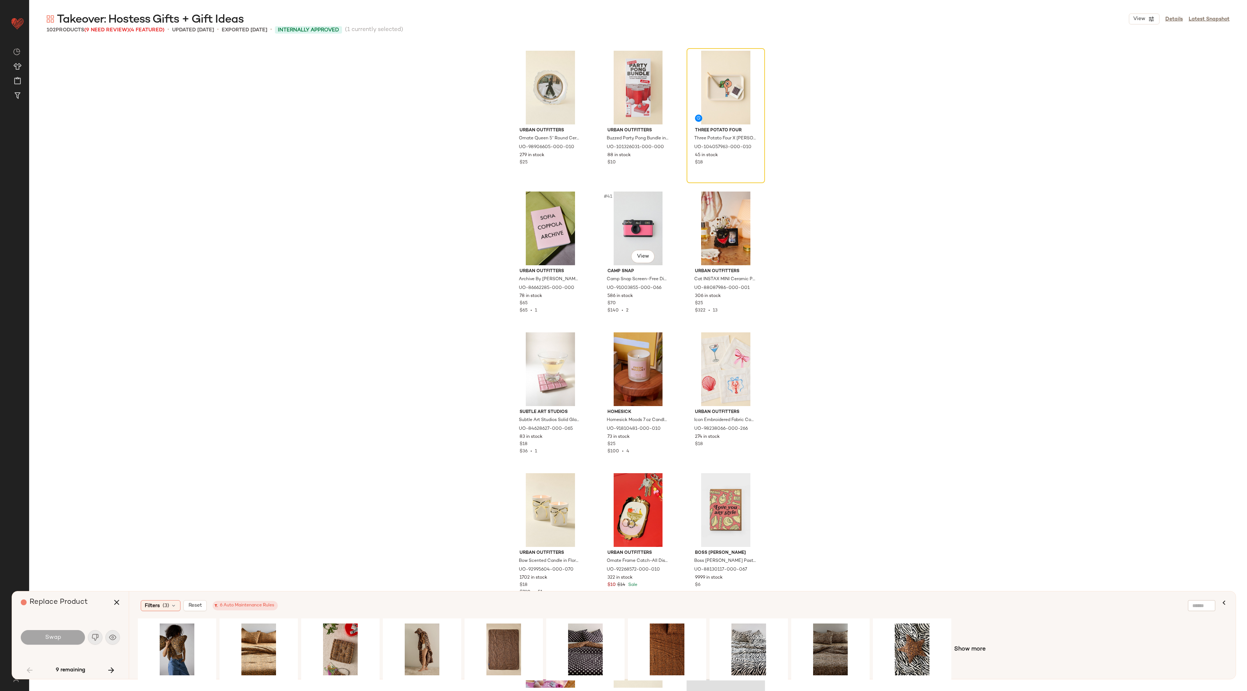
scroll to position [2061, 0]
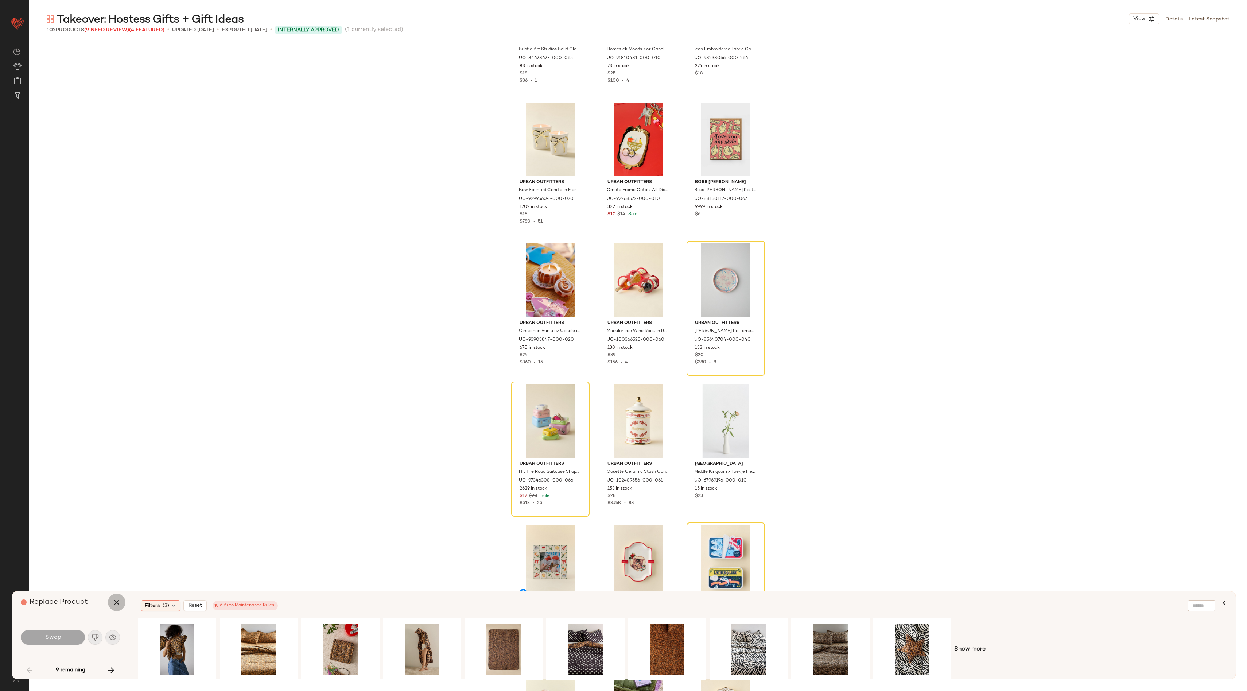
click at [114, 604] on icon "button" at bounding box center [116, 602] width 9 height 9
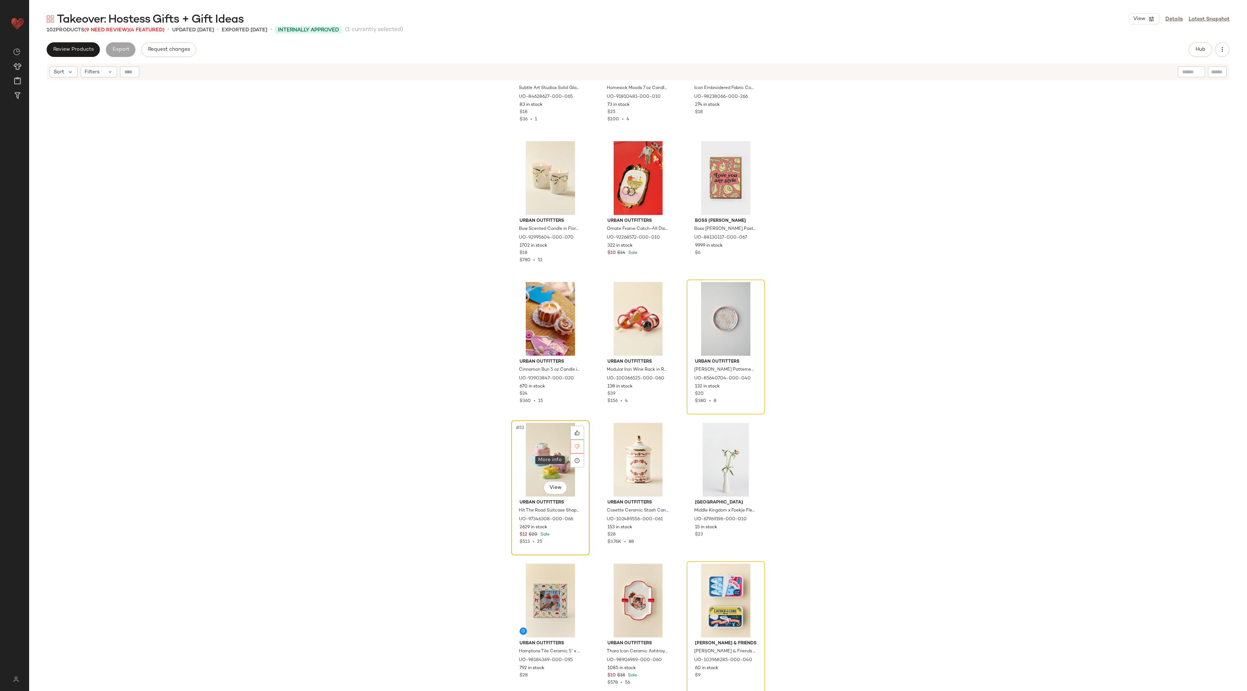
click at [574, 449] on div at bounding box center [577, 446] width 14 height 14
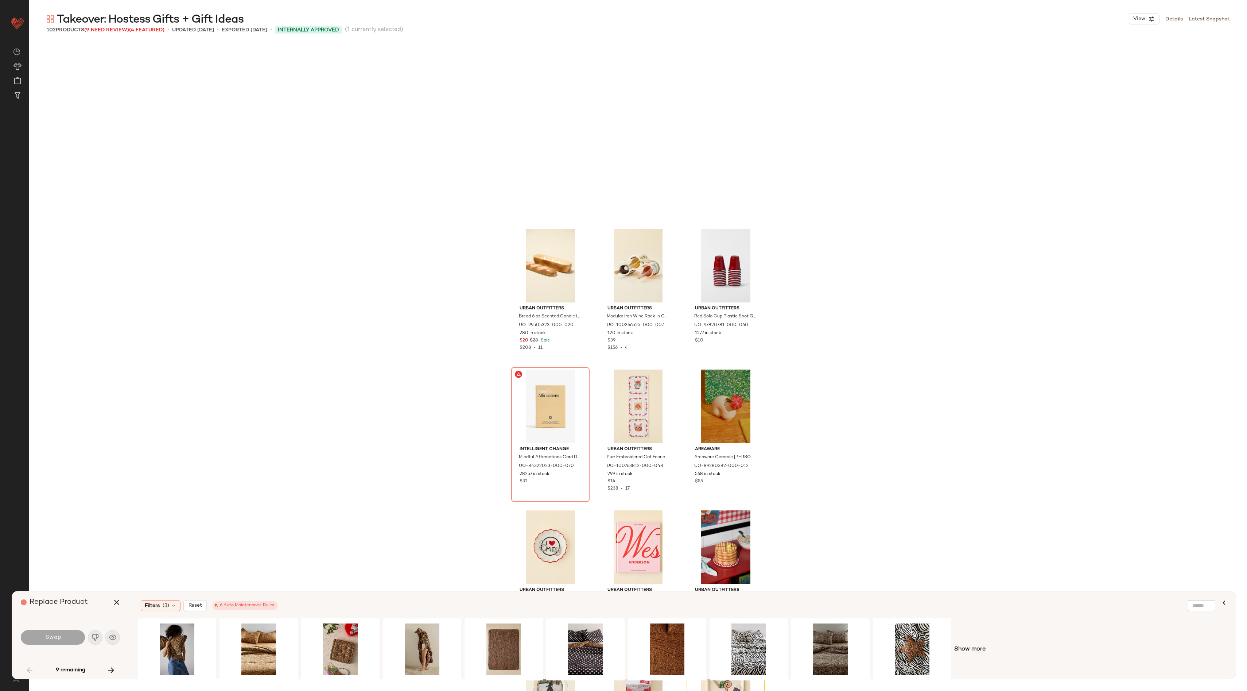
scroll to position [1334, 0]
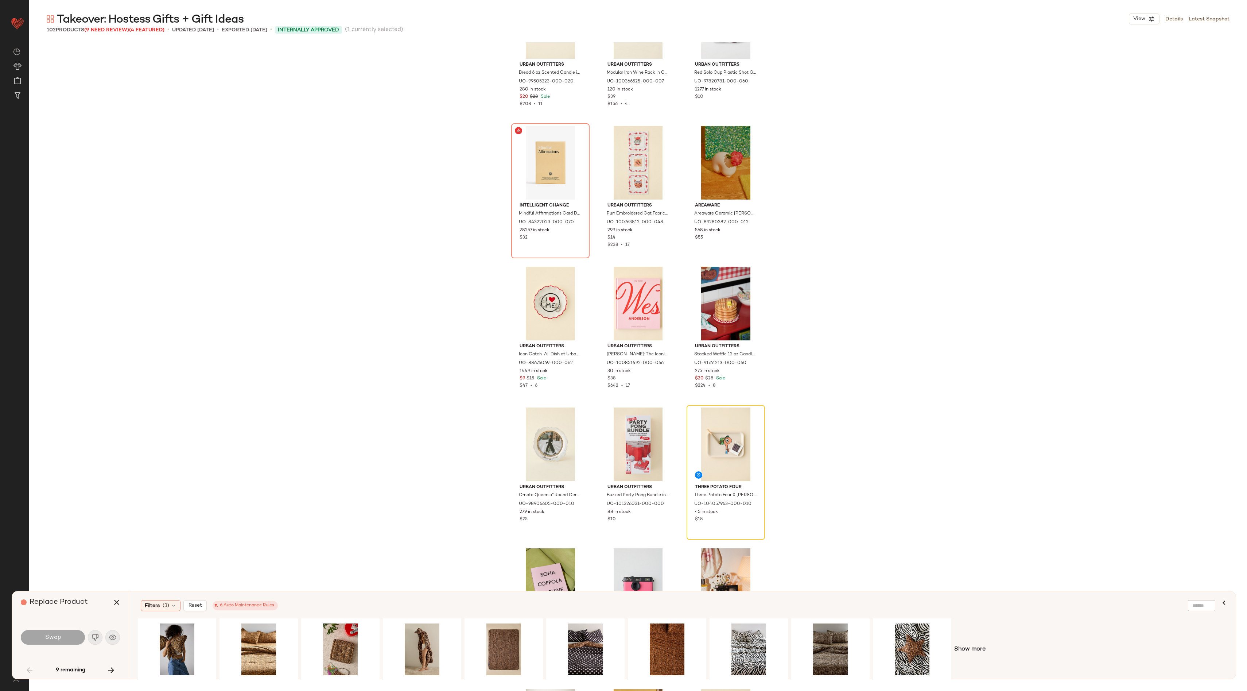
click at [102, 671] on div "9 remaining" at bounding box center [70, 670] width 99 height 18
click at [107, 671] on icon "button" at bounding box center [111, 669] width 9 height 9
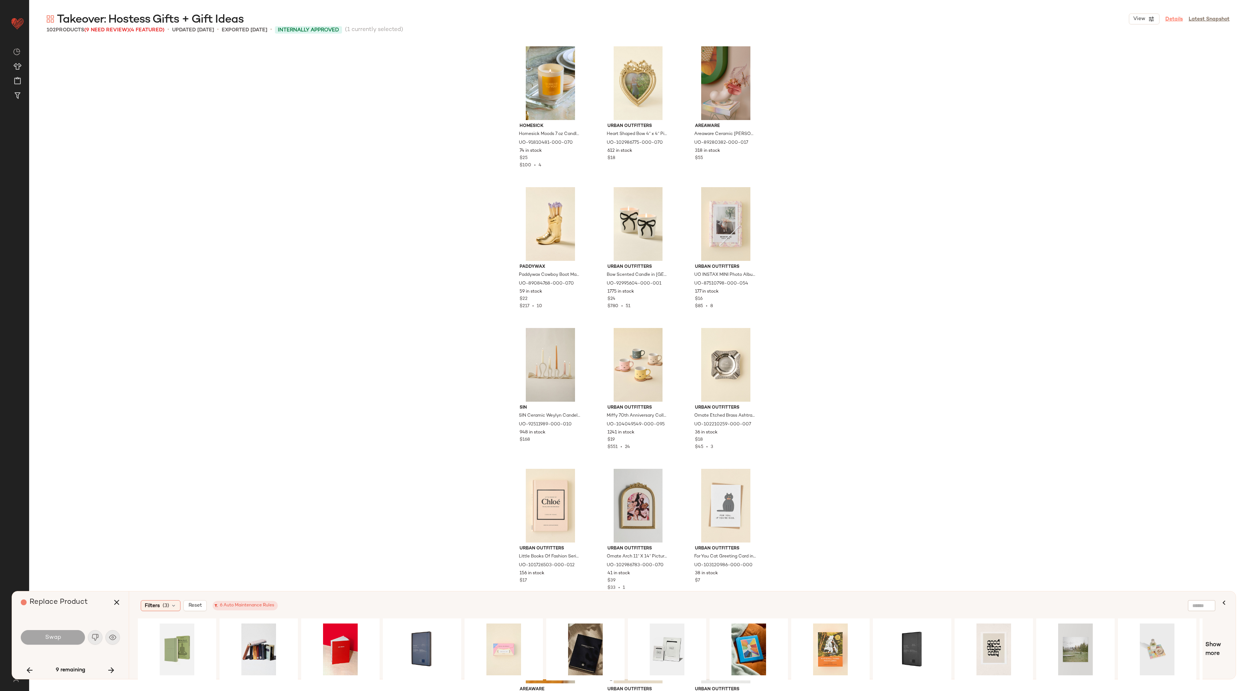
click at [1181, 18] on link "Details" at bounding box center [1174, 19] width 18 height 8
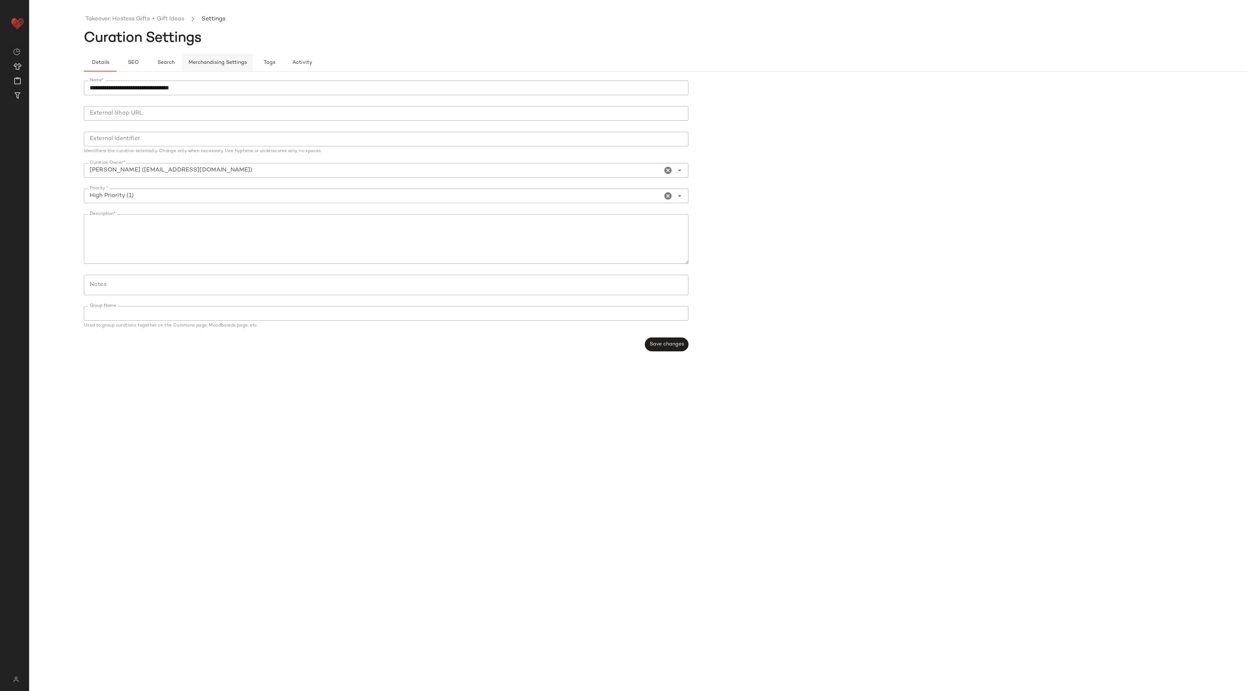
click at [209, 62] on span "Merchandising Settings" at bounding box center [217, 63] width 59 height 6
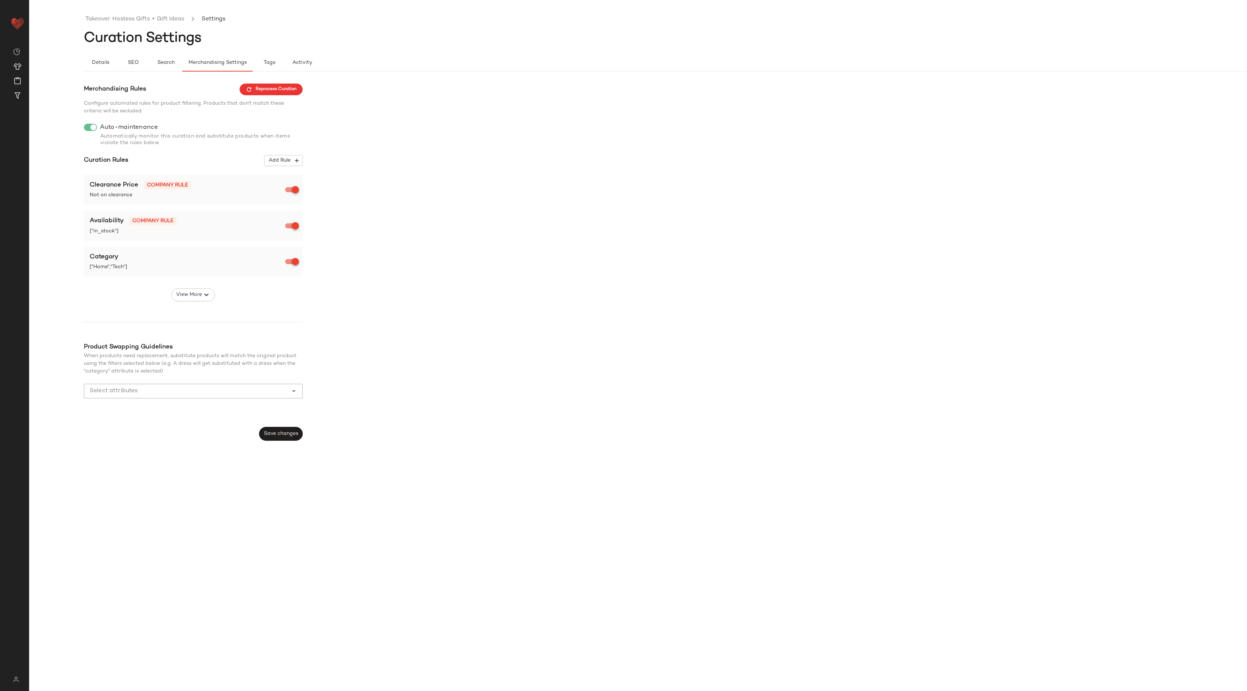
click at [191, 302] on div "Merchandising Rules Reprocess Curation Configure automated rules for product fi…" at bounding box center [193, 261] width 219 height 357
click at [199, 295] on span "View More" at bounding box center [189, 294] width 26 height 9
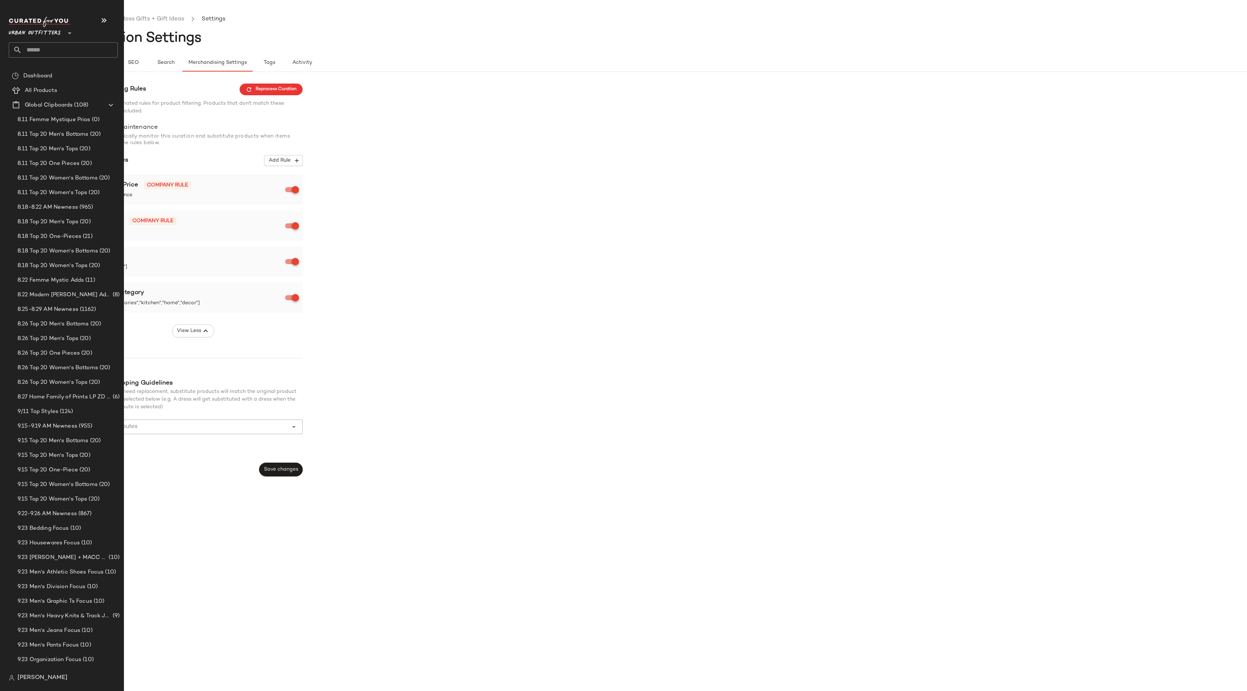
click at [60, 46] on input "text" at bounding box center [70, 49] width 96 height 15
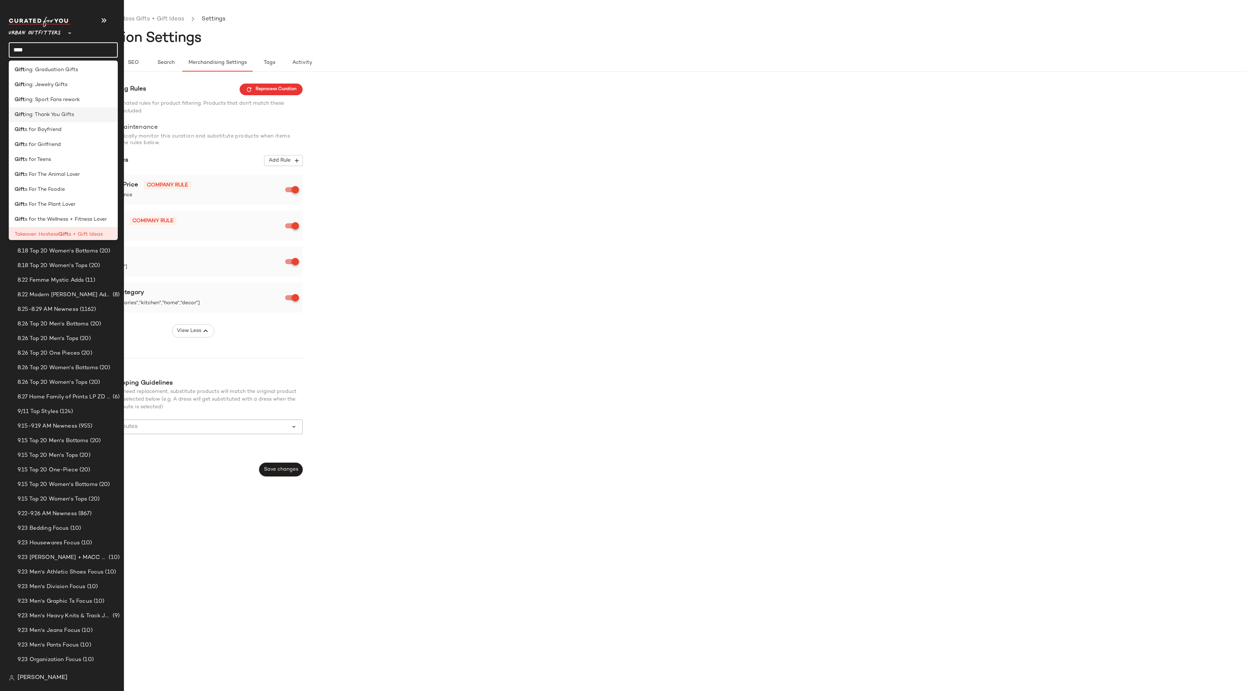
scroll to position [81, 0]
type input "****"
click at [63, 163] on div "Gift s For The Animal Lover" at bounding box center [63, 169] width 109 height 15
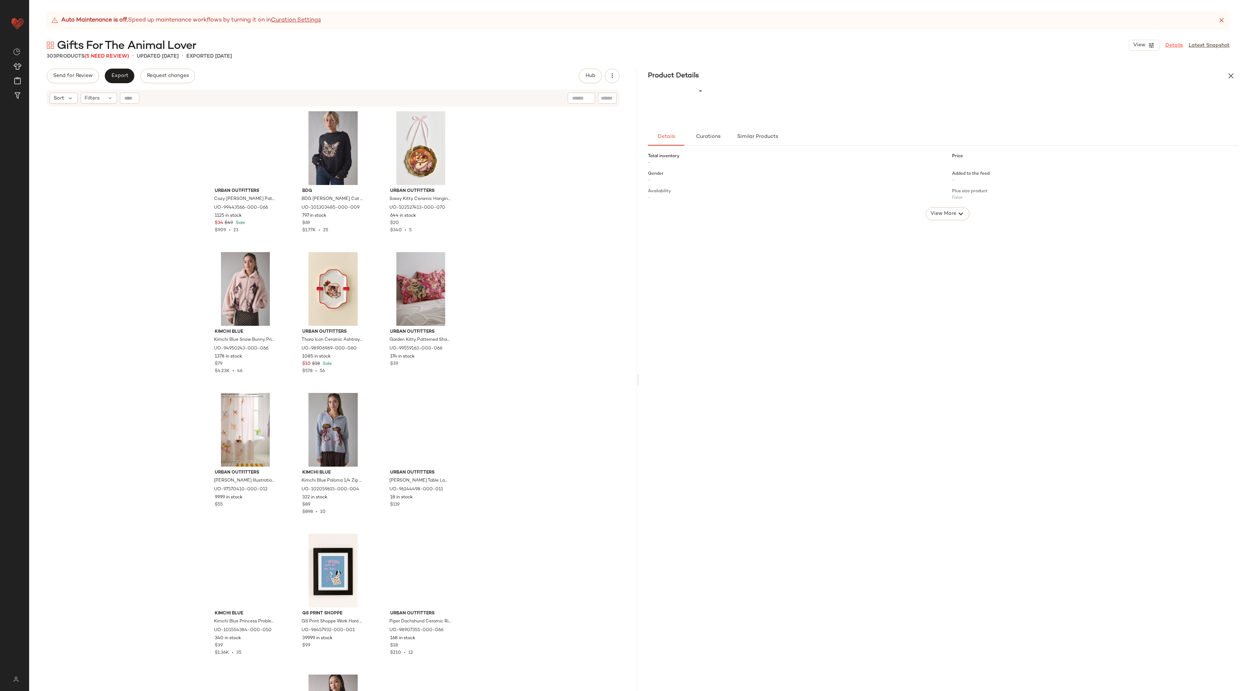
click at [1172, 44] on link "Details" at bounding box center [1174, 46] width 18 height 8
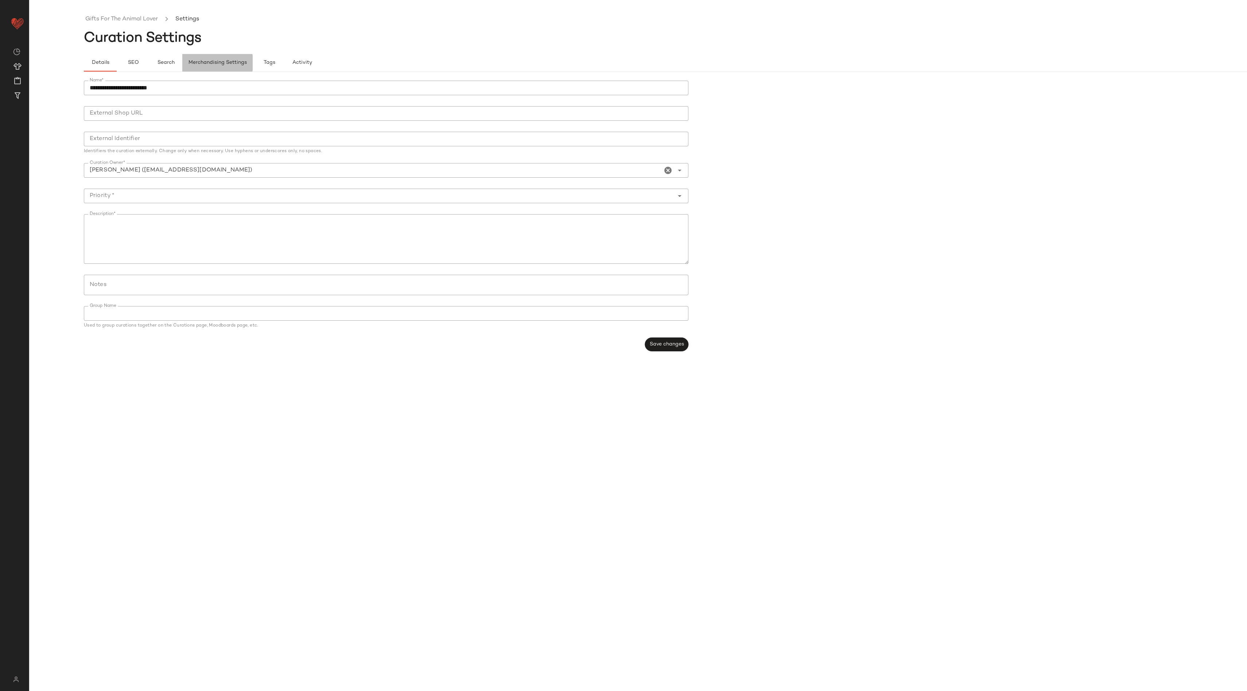
click at [206, 66] on button "Merchandising Settings" at bounding box center [217, 63] width 70 height 18
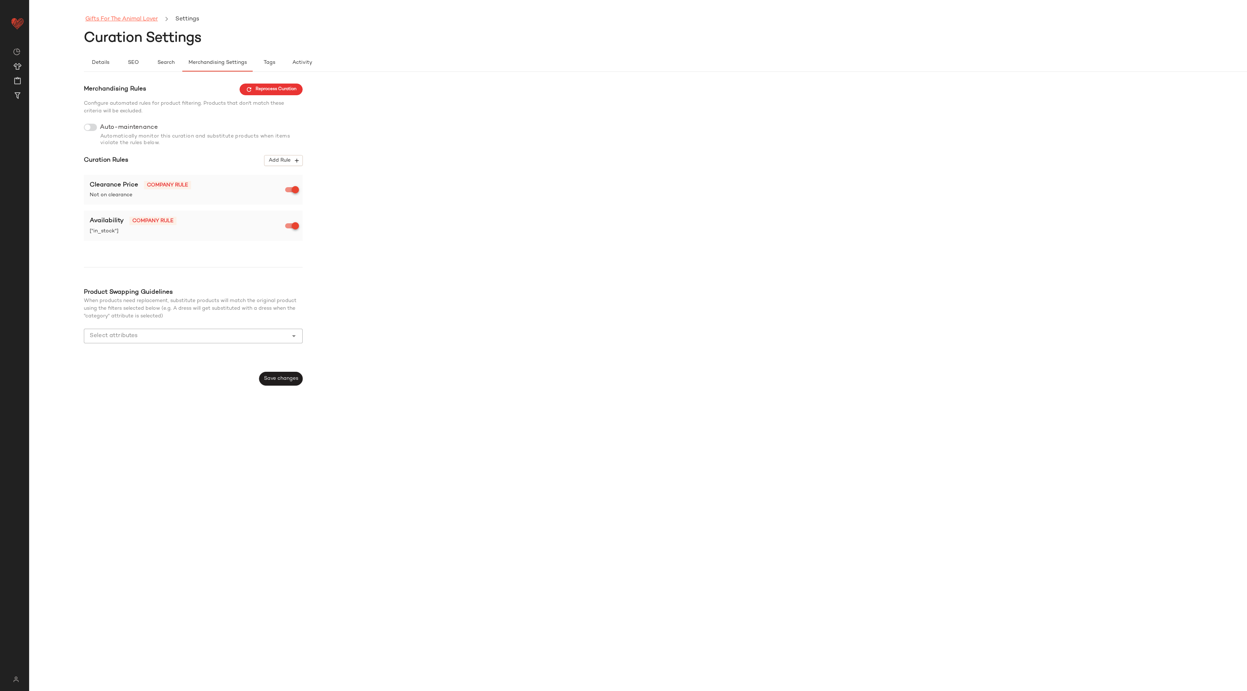
click at [128, 20] on link "Gifts For The Animal Lover" at bounding box center [121, 19] width 73 height 9
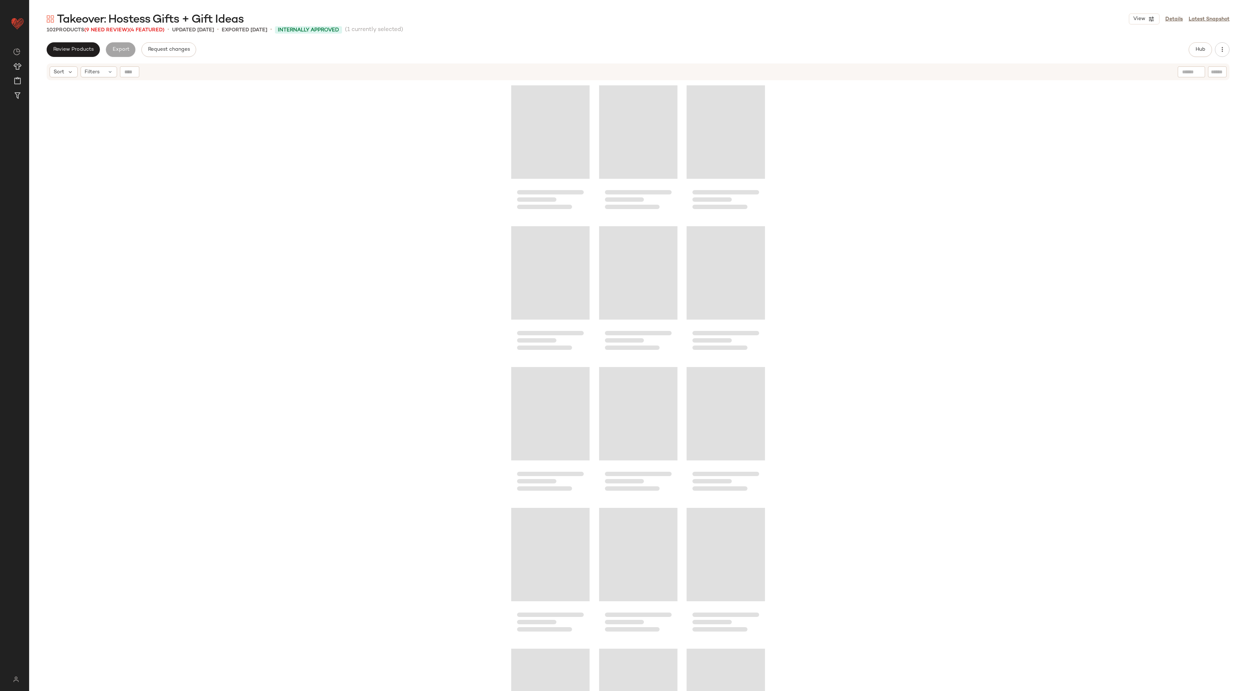
scroll to position [2252, 0]
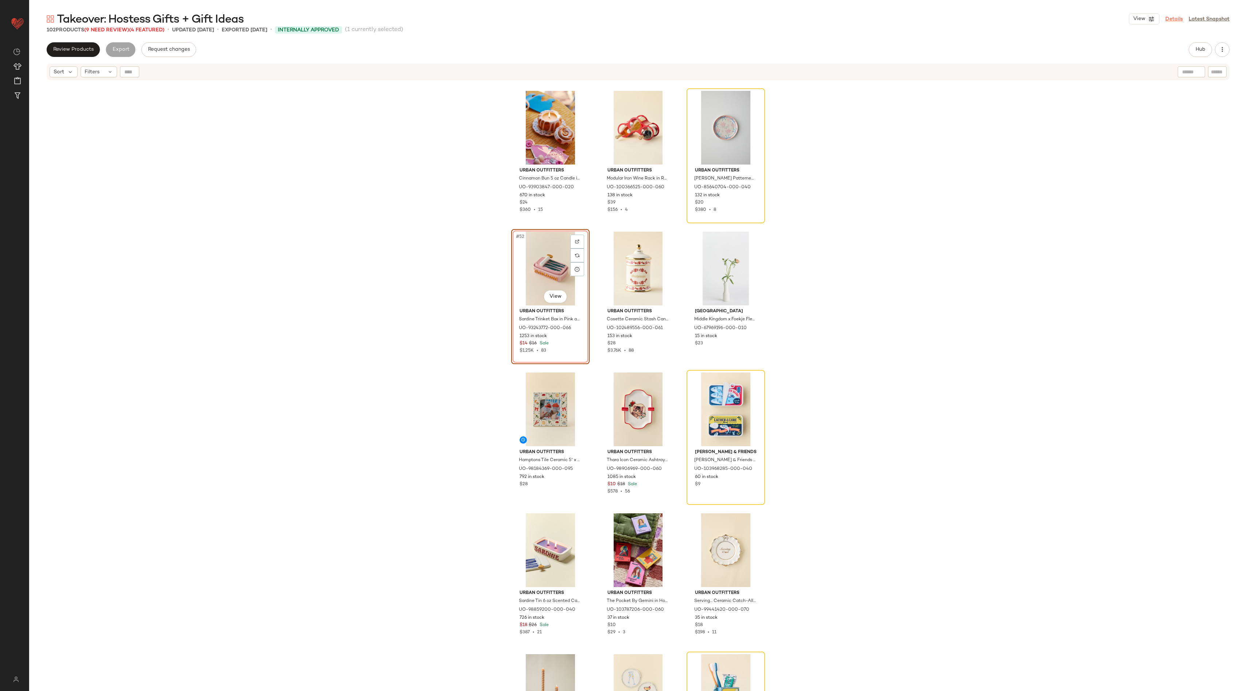
click at [1178, 20] on link "Details" at bounding box center [1174, 19] width 18 height 8
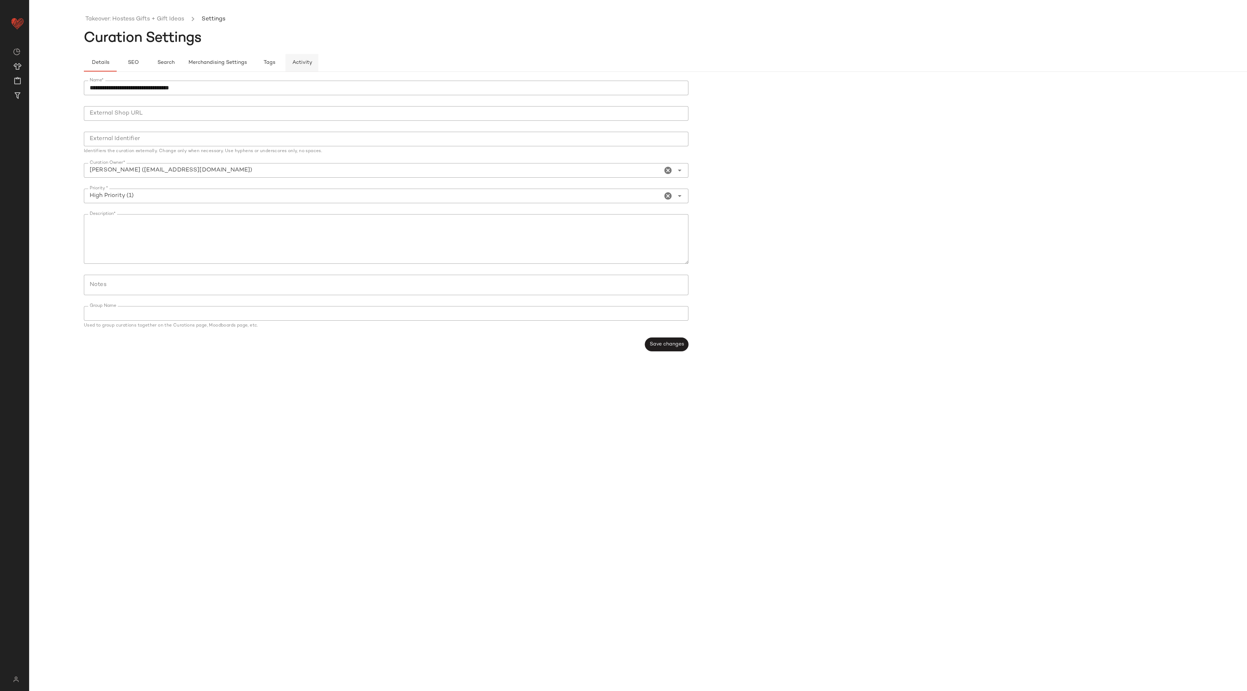
click at [302, 60] on span "Activity" at bounding box center [302, 63] width 20 height 6
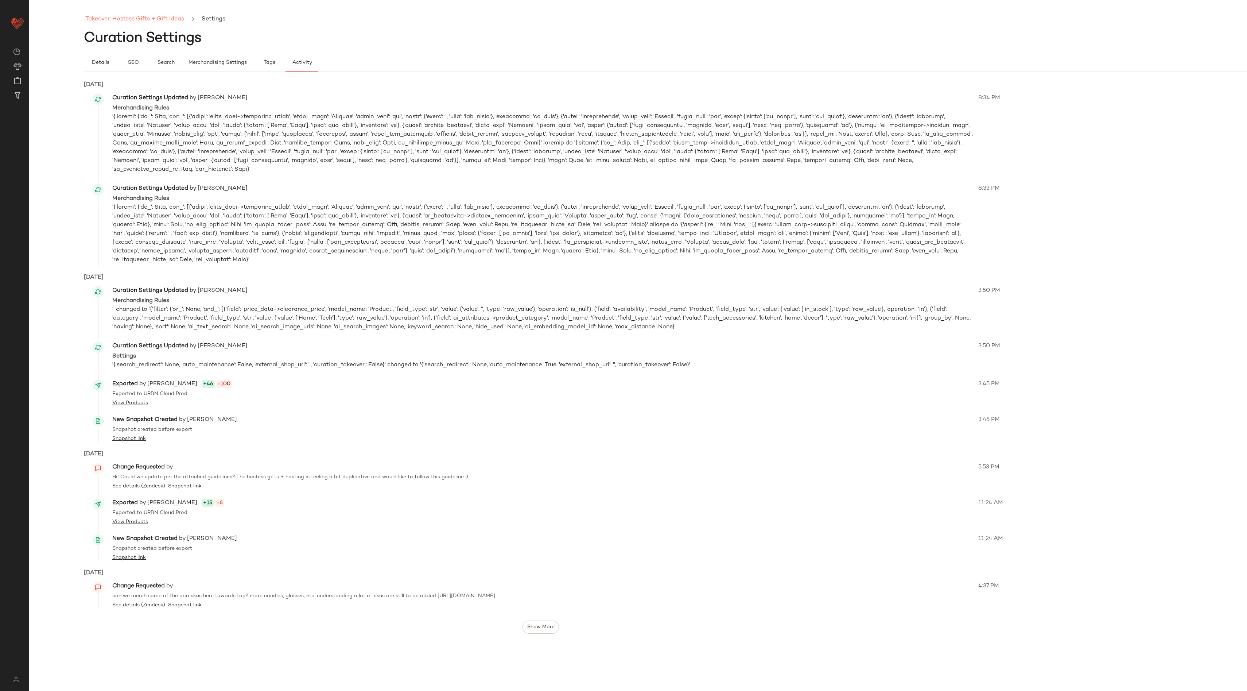
click at [131, 20] on link "Takeover: Hostess Gifts + Gift Ideas" at bounding box center [134, 19] width 99 height 9
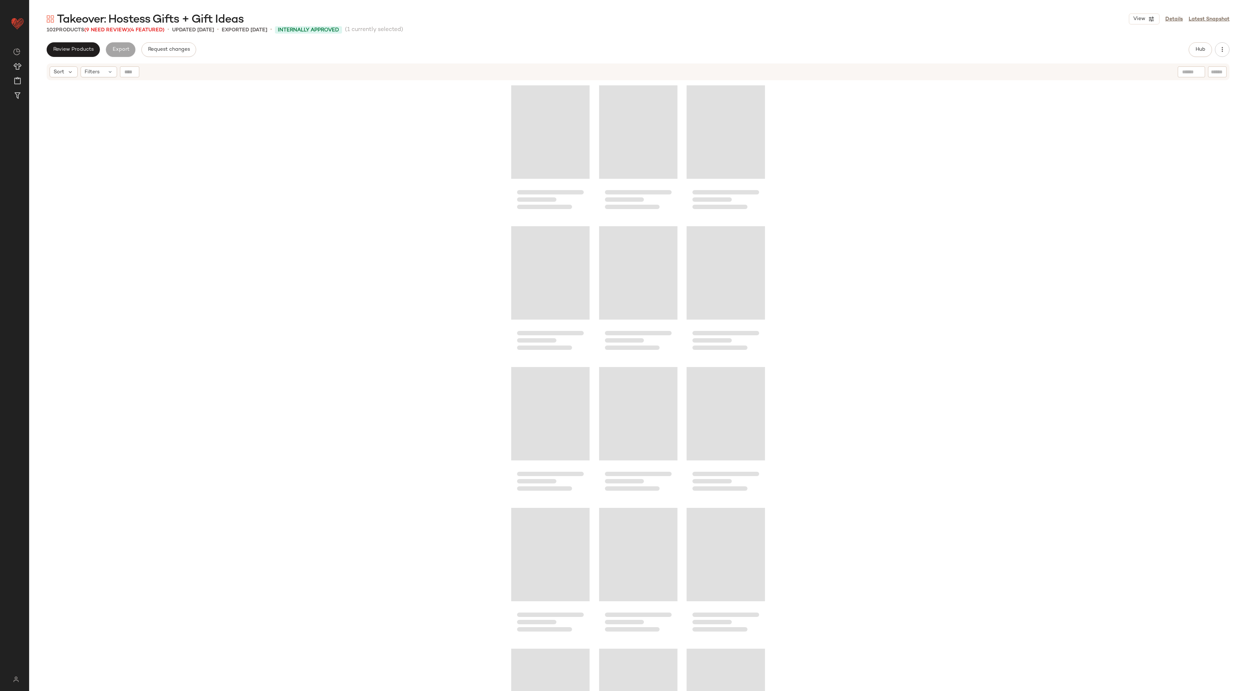
scroll to position [2252, 0]
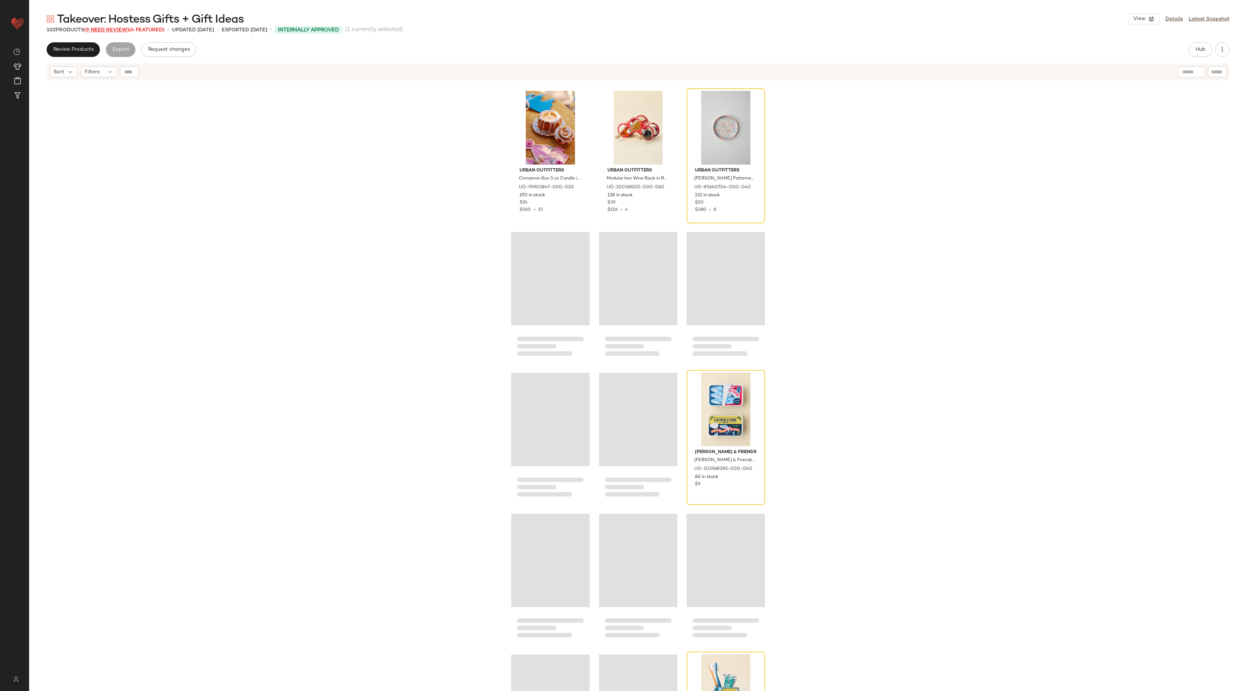
click at [121, 29] on span "(9 Need Review)" at bounding box center [106, 29] width 45 height 5
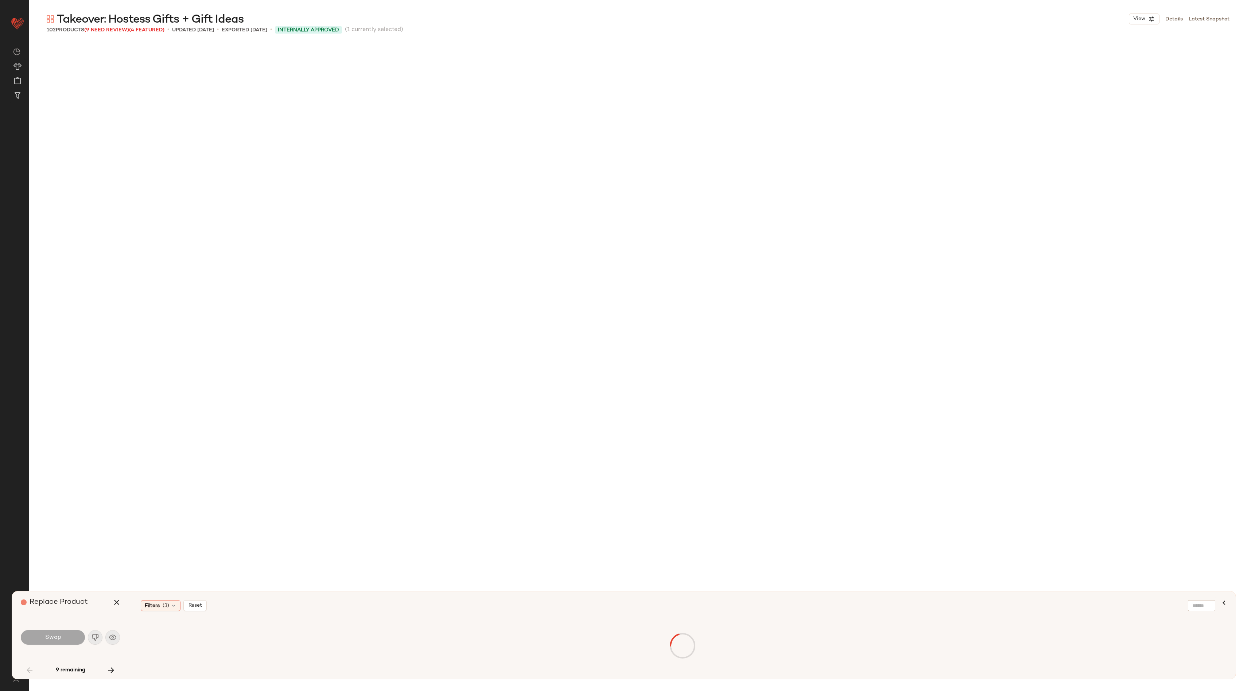
scroll to position [844, 0]
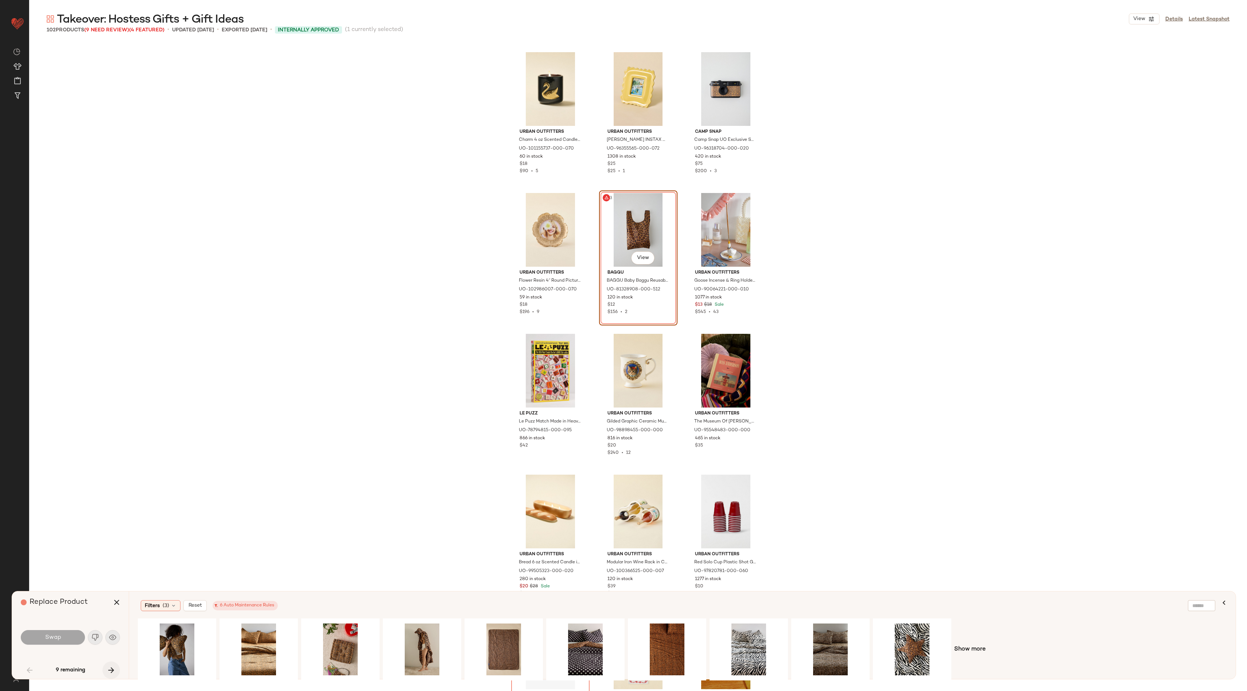
click at [109, 669] on icon "button" at bounding box center [111, 669] width 9 height 9
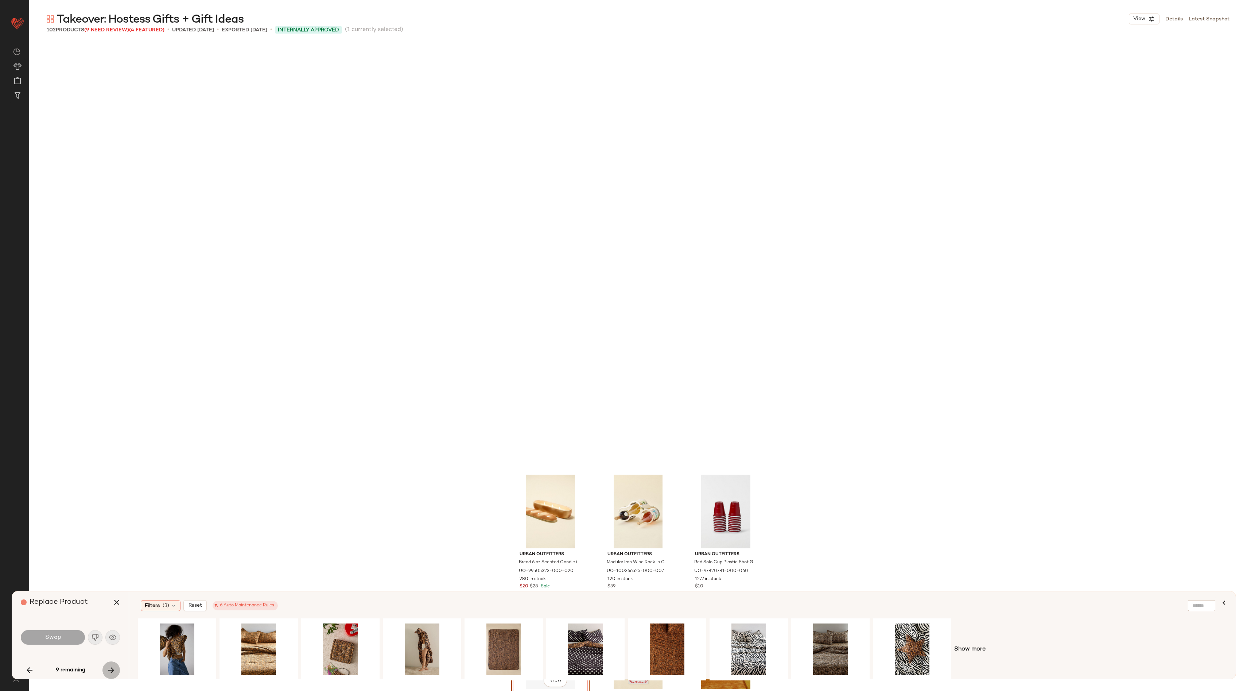
scroll to position [1267, 0]
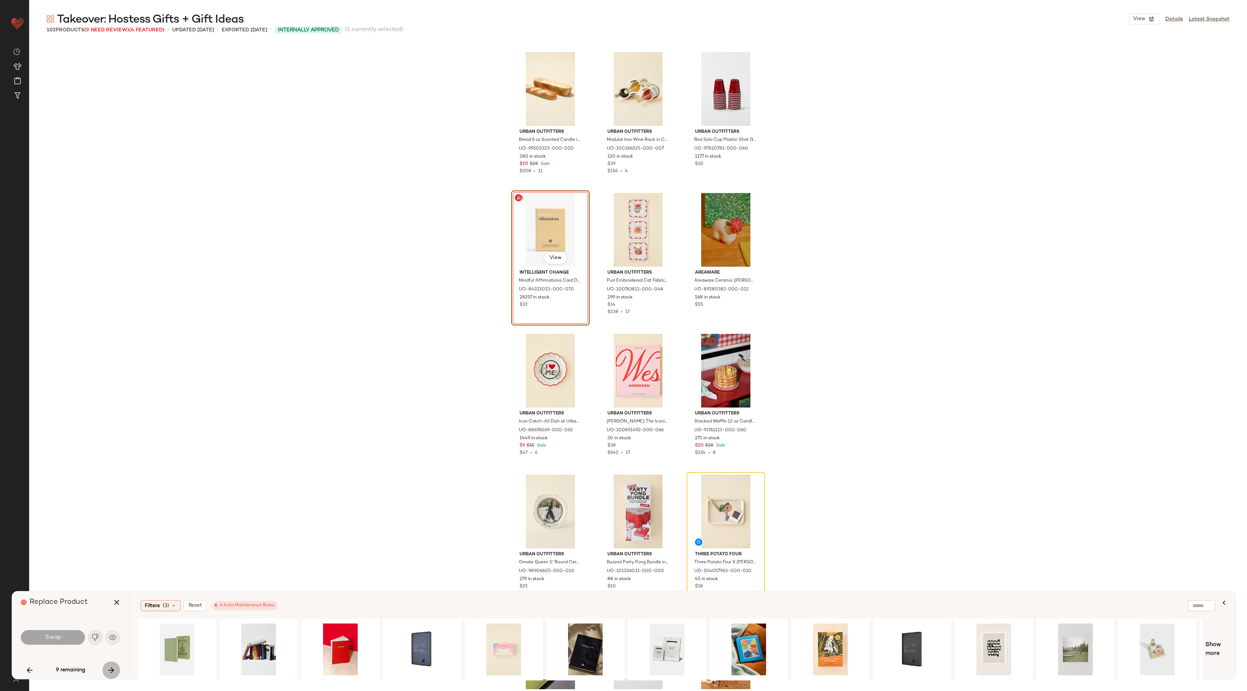
click at [109, 669] on icon "button" at bounding box center [111, 669] width 9 height 9
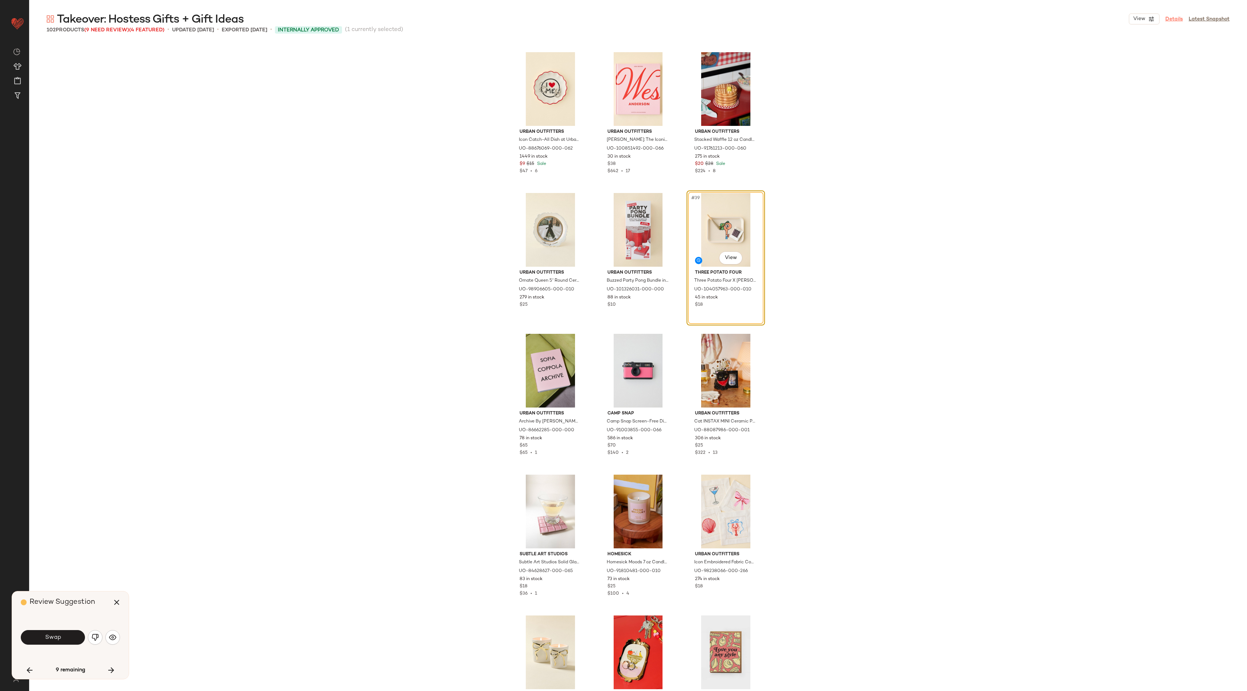
click at [1167, 17] on link "Details" at bounding box center [1174, 19] width 18 height 8
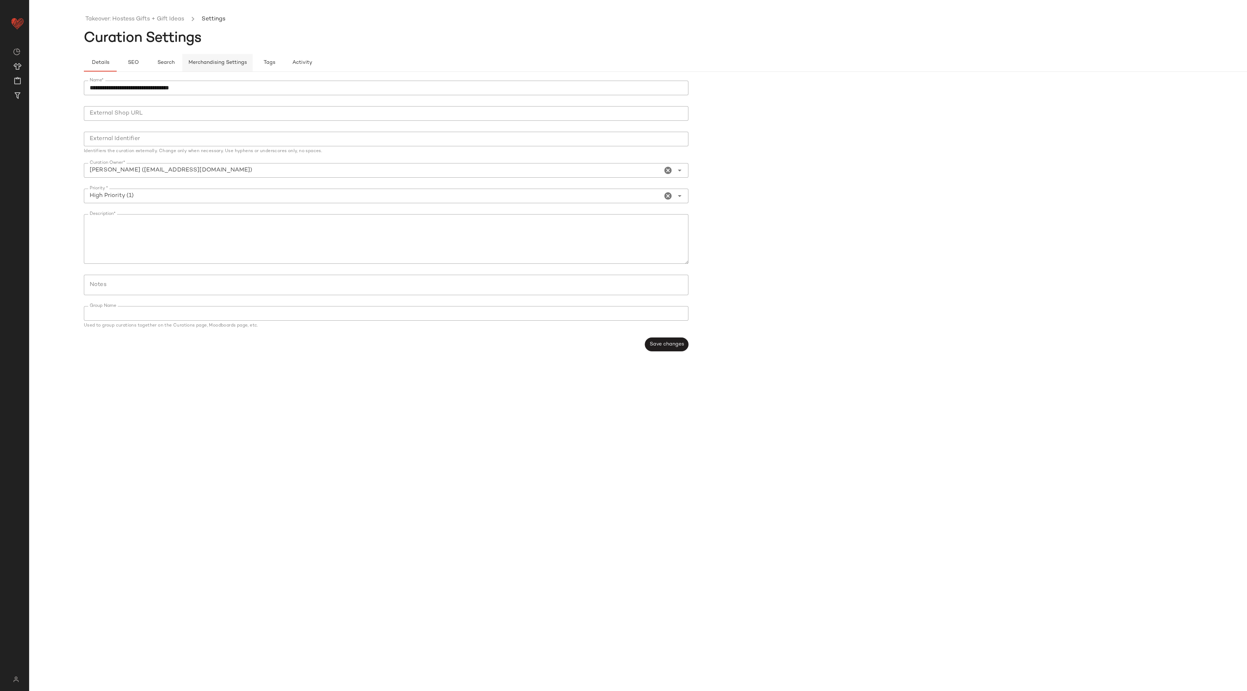
click at [202, 63] on span "Merchandising Settings" at bounding box center [217, 63] width 59 height 6
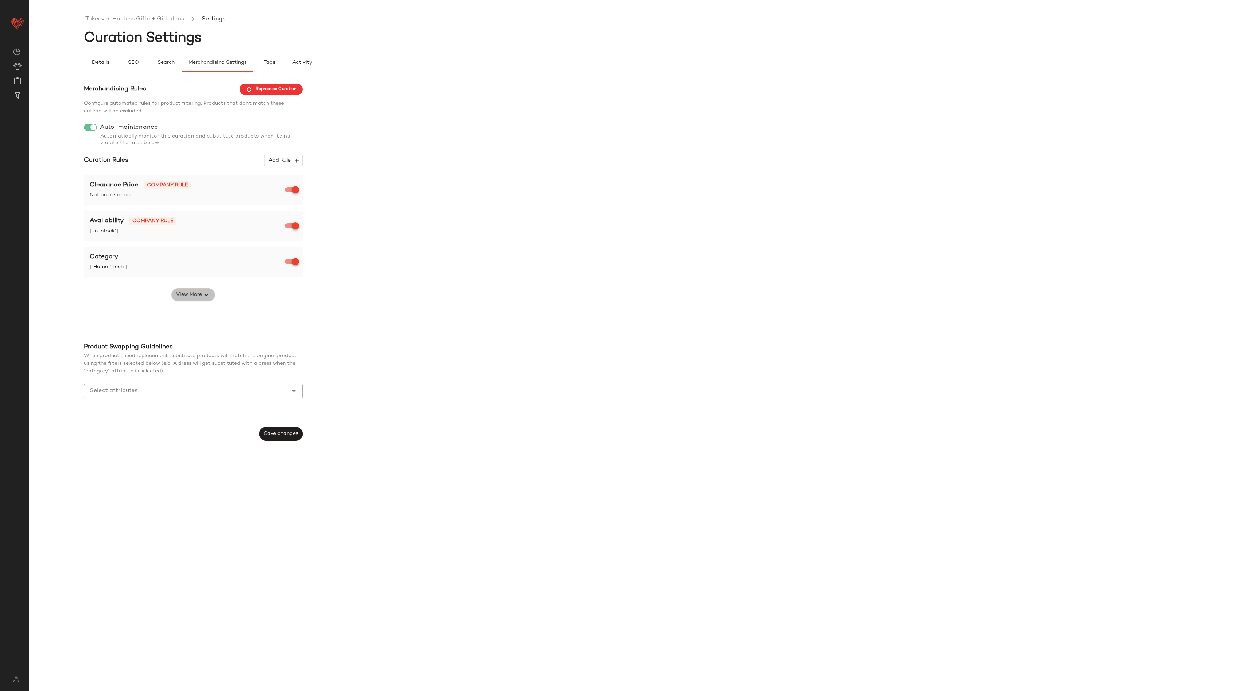
click at [191, 299] on button "View More" at bounding box center [193, 294] width 44 height 13
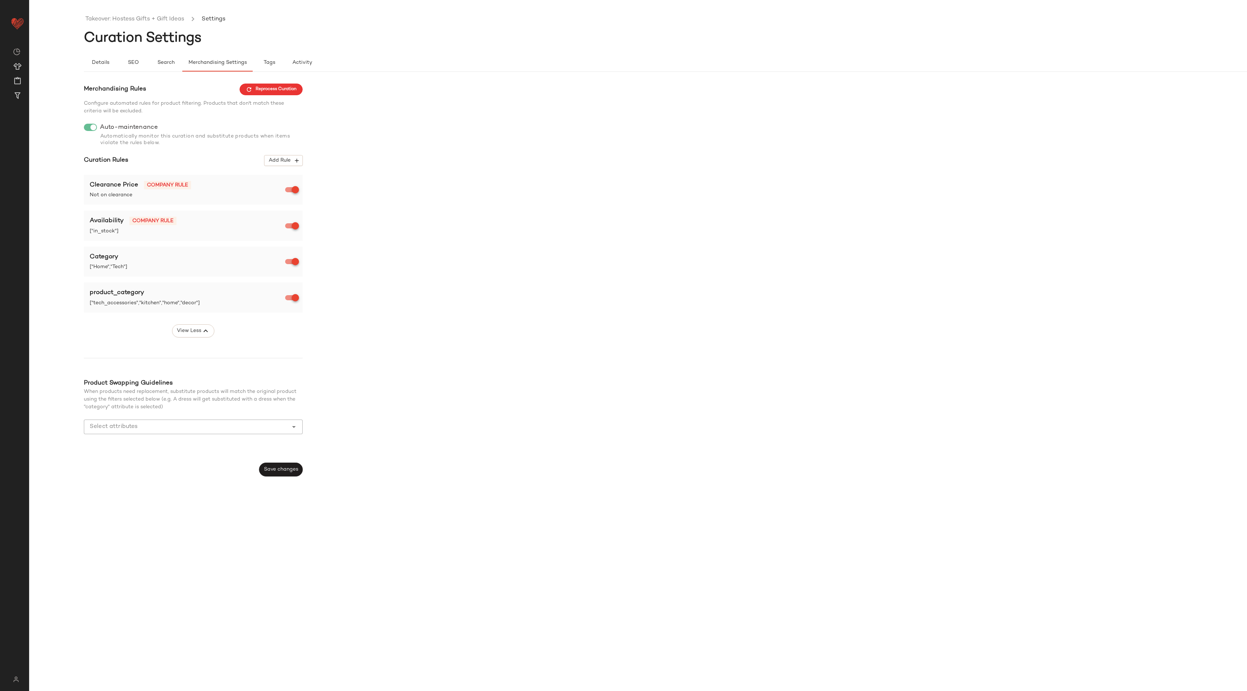
click at [671, 193] on div "Merchandising Rules Reprocess Curation Configure automated rules for product fi…" at bounding box center [693, 279] width 1218 height 393
click at [121, 16] on link "Takeover: Hostess Gifts + Gift Ideas" at bounding box center [134, 19] width 99 height 9
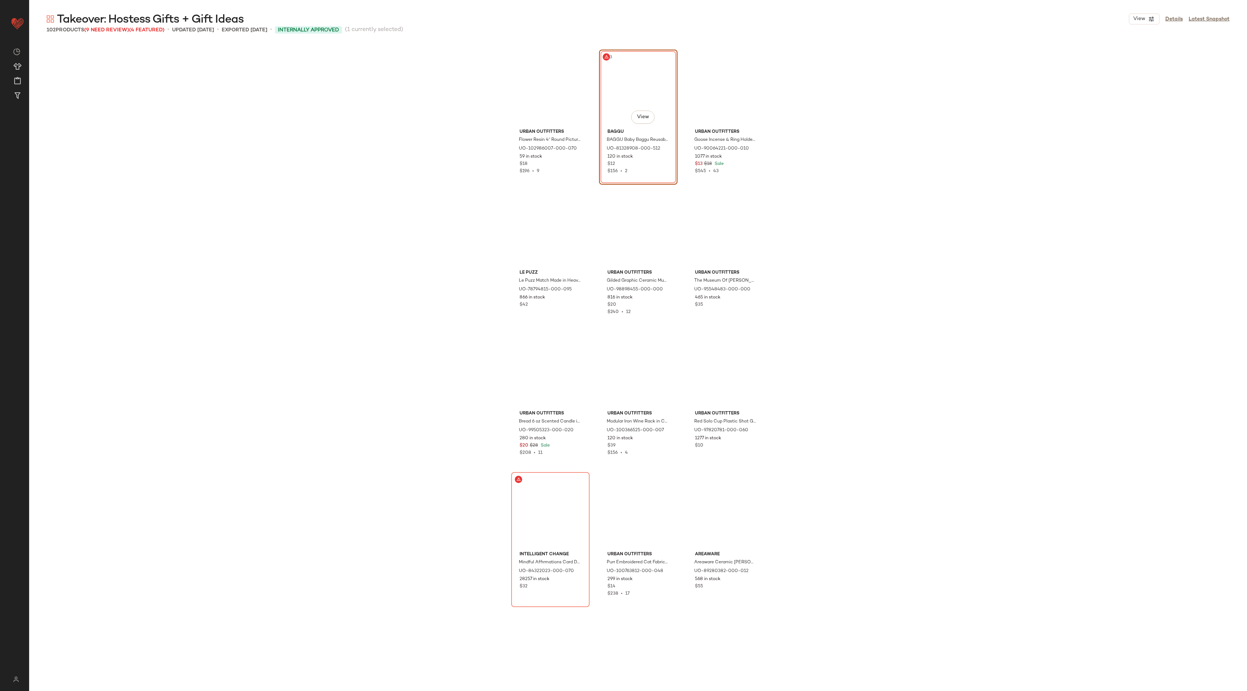
scroll to position [844, 0]
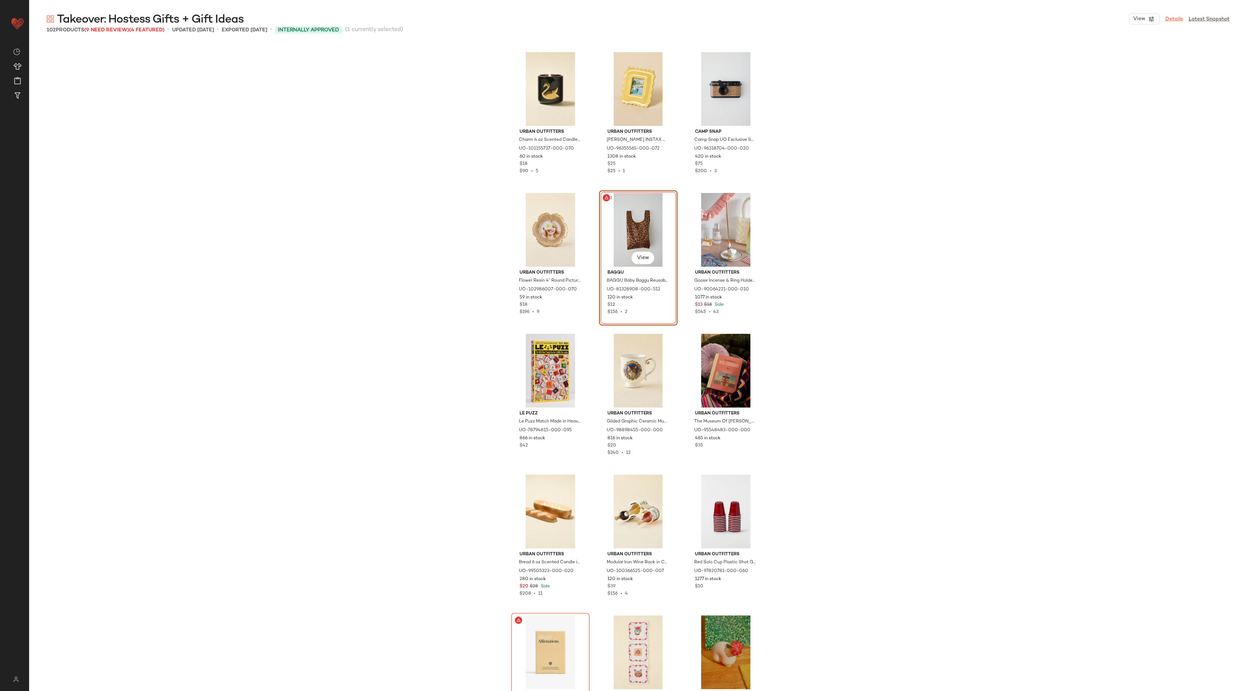
click at [1172, 18] on link "Details" at bounding box center [1174, 19] width 18 height 8
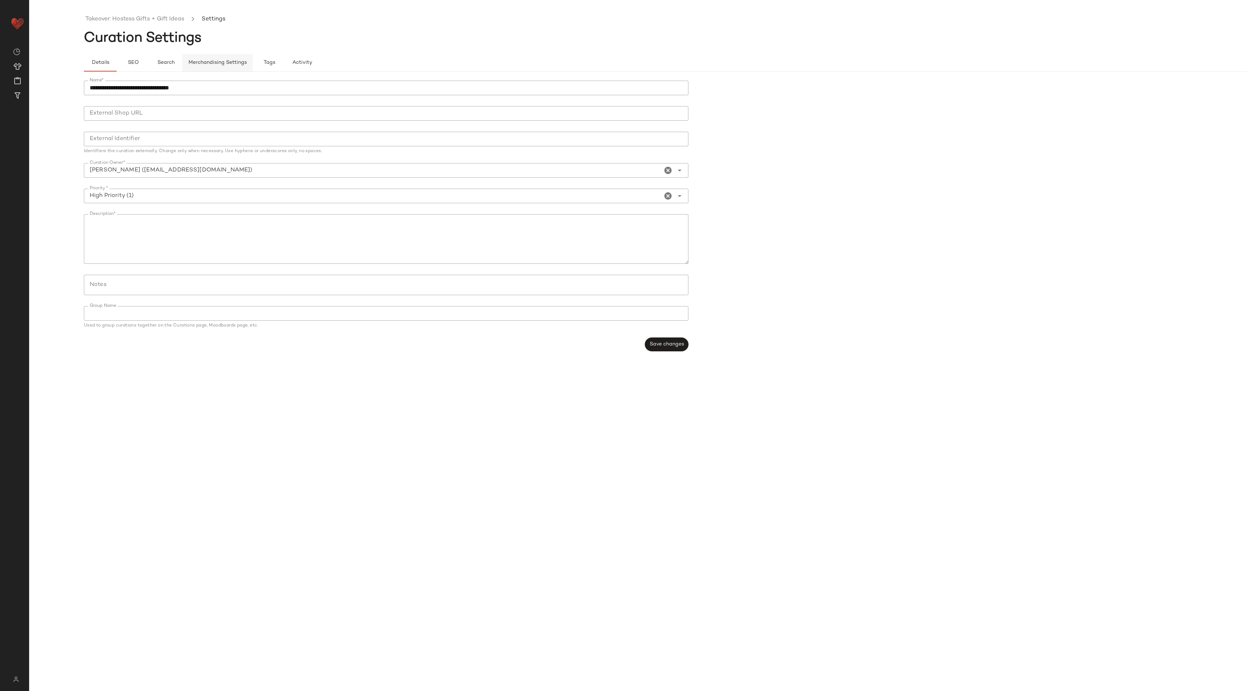
click at [226, 63] on span "Merchandising Settings" at bounding box center [217, 63] width 59 height 6
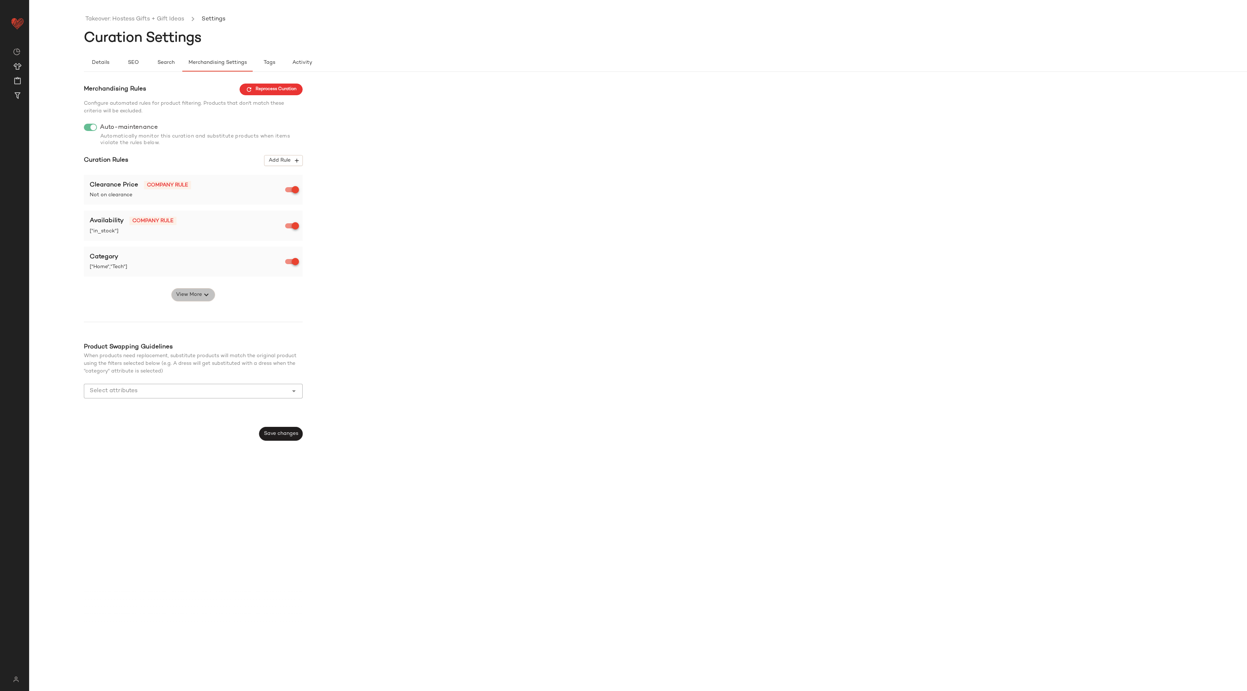
click at [189, 291] on span "View More" at bounding box center [189, 294] width 26 height 9
click at [144, 258] on div "Category" at bounding box center [188, 256] width 197 height 9
click at [153, 18] on link "Takeover: Hostess Gifts + Gift Ideas" at bounding box center [134, 19] width 99 height 9
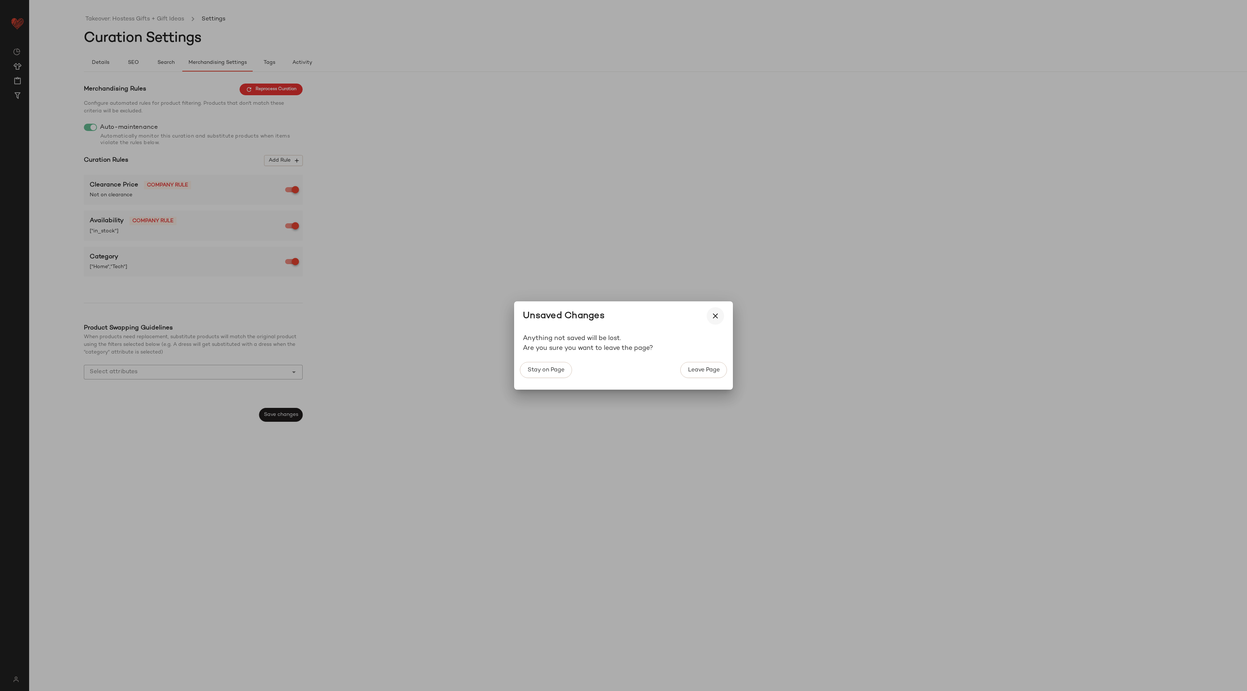
click at [717, 311] on button "button" at bounding box center [716, 316] width 18 height 18
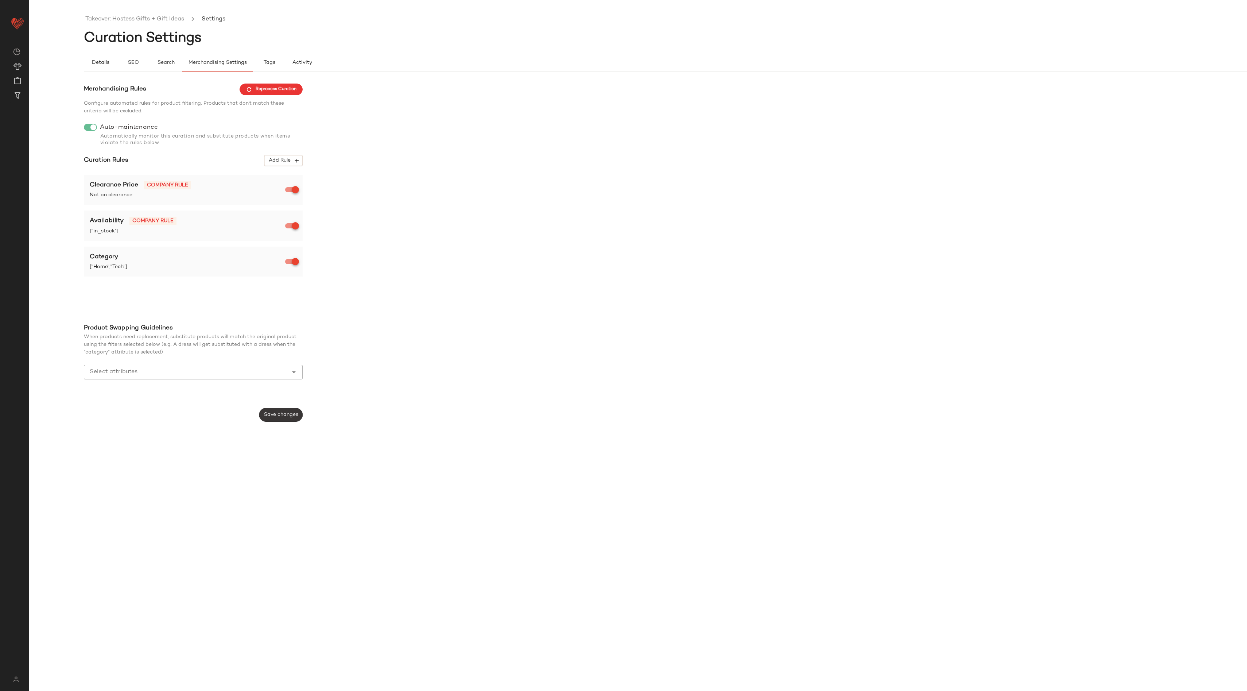
click at [283, 412] on span "Save changes" at bounding box center [281, 415] width 35 height 6
click at [265, 89] on span "Reprocess Curation" at bounding box center [271, 89] width 51 height 7
click at [157, 19] on link "Takeover: Hostess Gifts + Gift Ideas" at bounding box center [134, 19] width 99 height 9
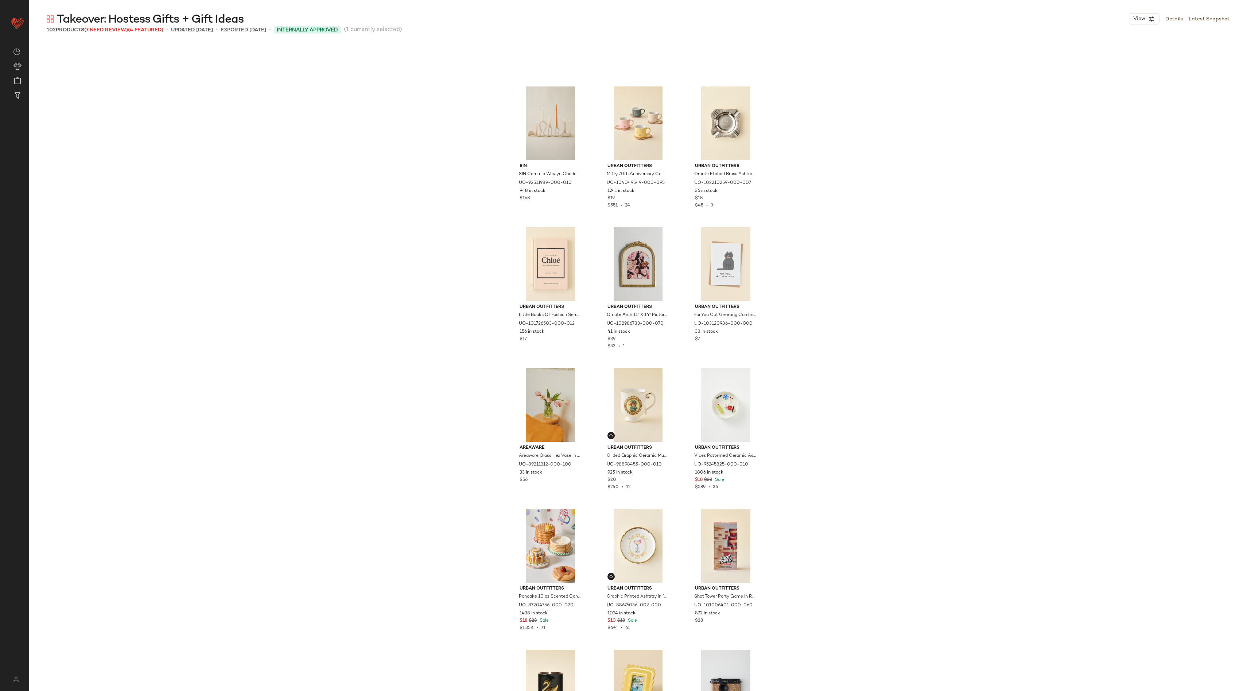
scroll to position [246, 0]
